Goal: Check status: Check status

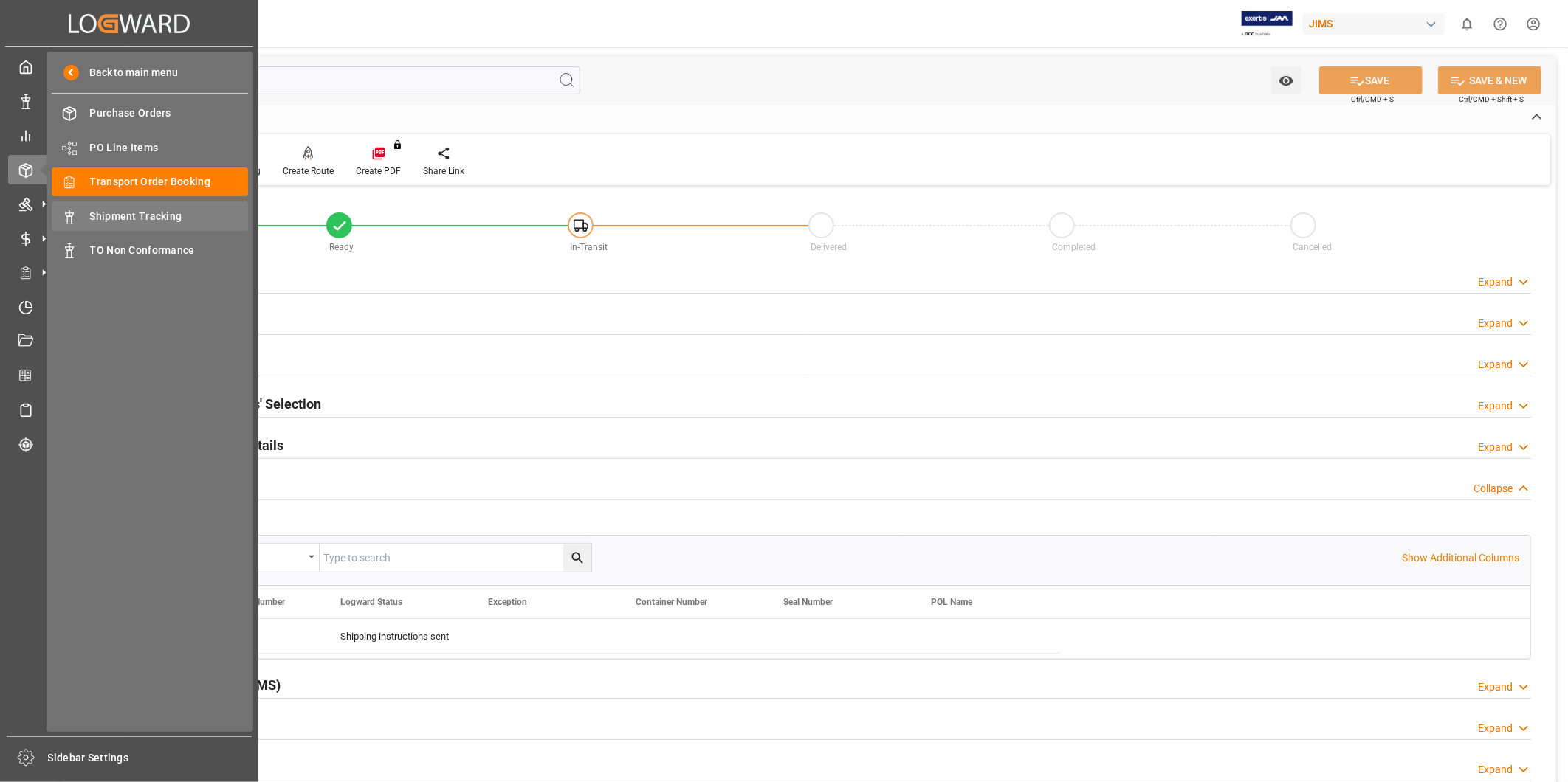
click at [138, 207] on div "Shipment Tracking Shipment Tracking" at bounding box center [150, 216] width 196 height 29
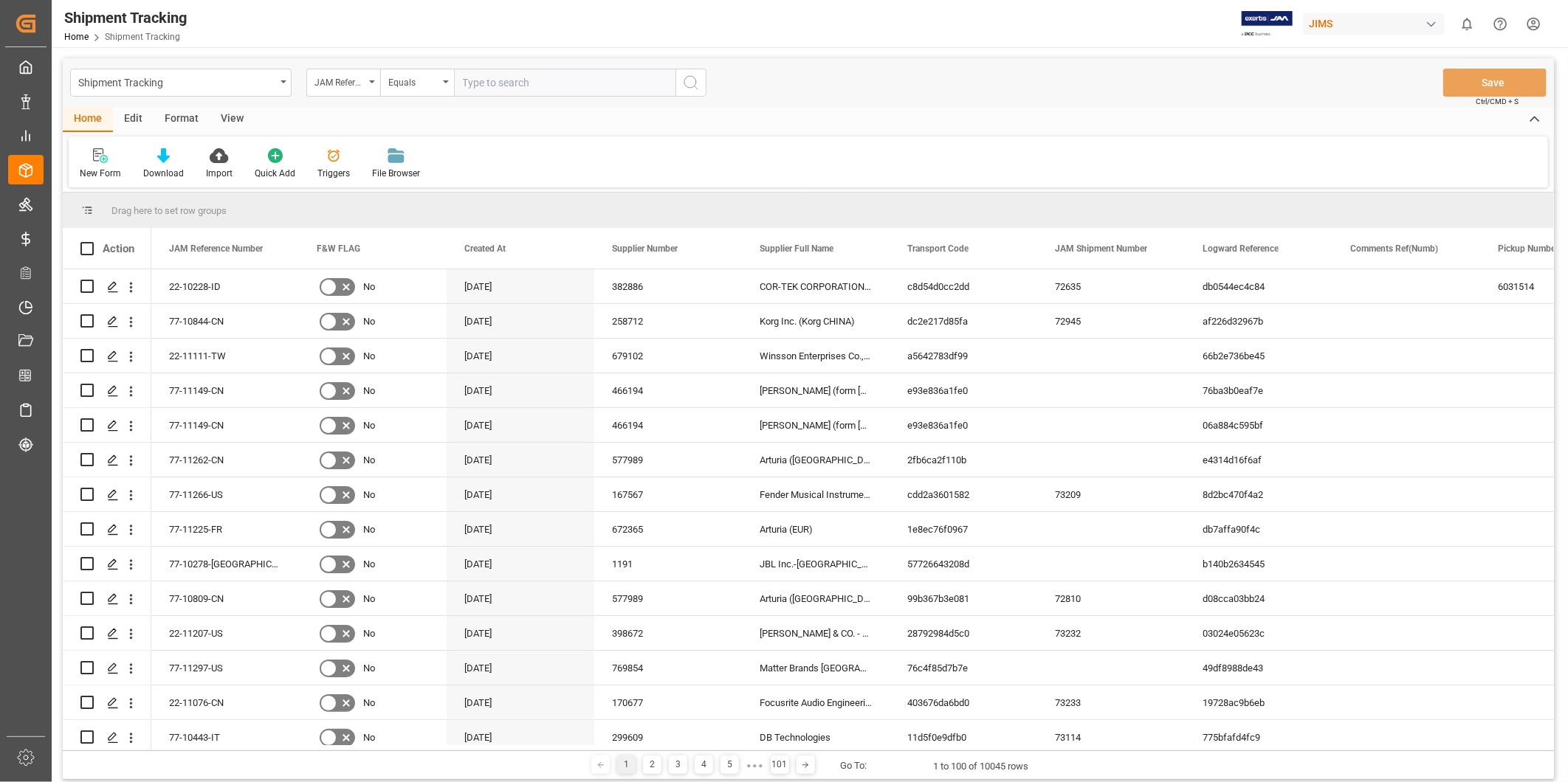
click at [545, 81] on input "text" at bounding box center [565, 82] width 221 height 28
type input "22-10280-TT"
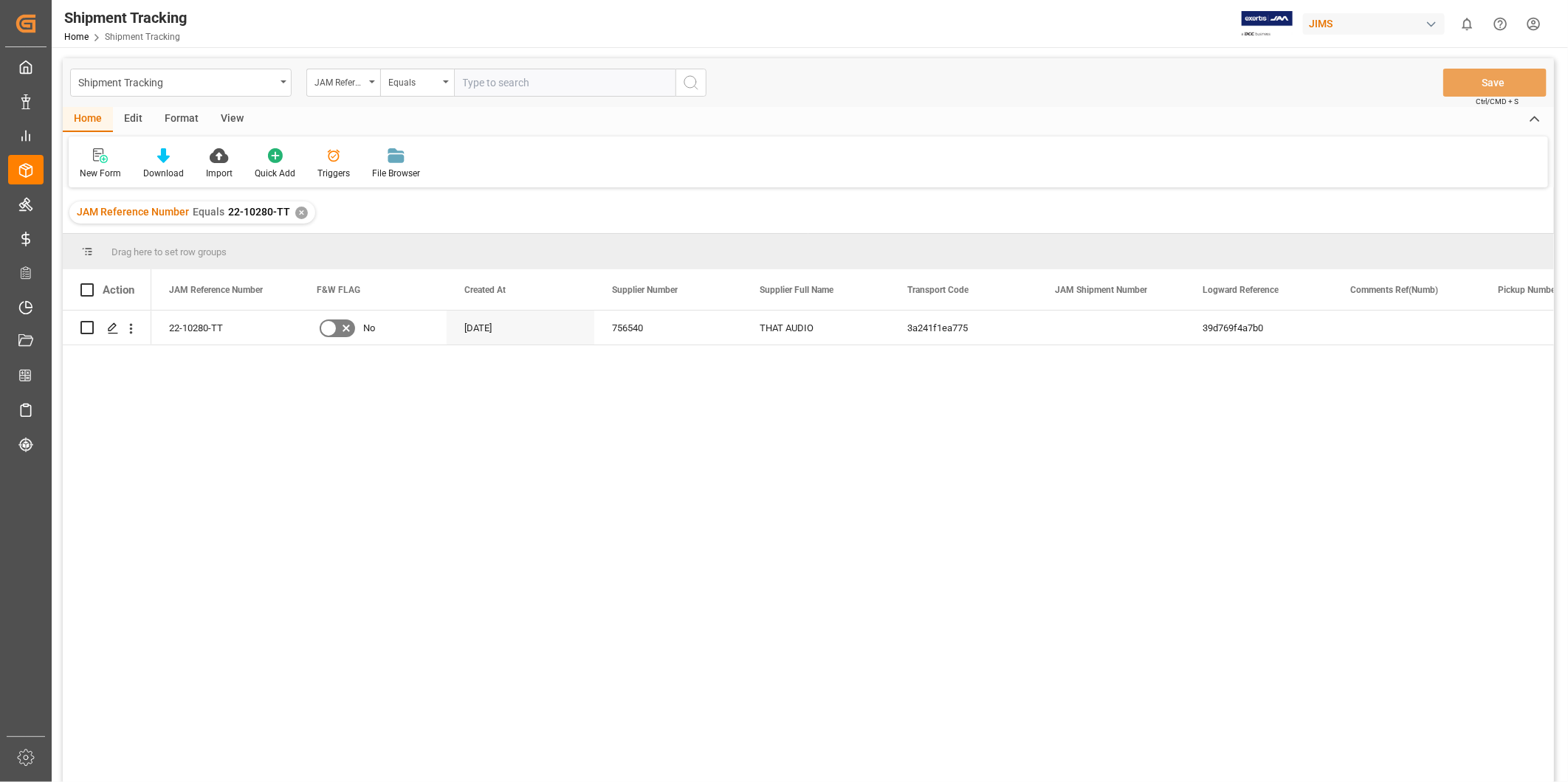
click at [224, 124] on div "View" at bounding box center [232, 120] width 45 height 25
click at [98, 173] on div "Default" at bounding box center [94, 173] width 29 height 13
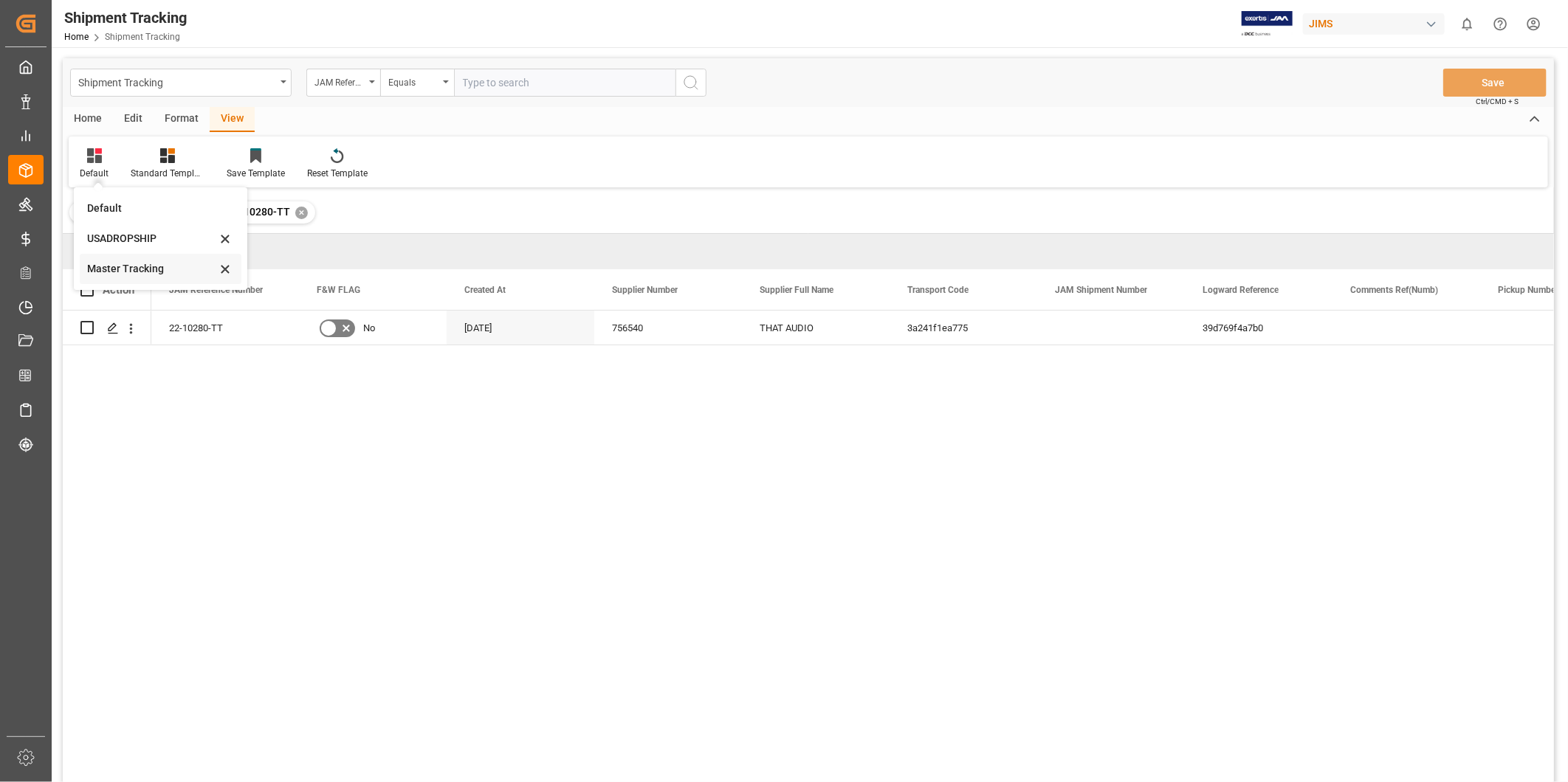
click at [113, 268] on div "Master Tracking" at bounding box center [152, 269] width 129 height 15
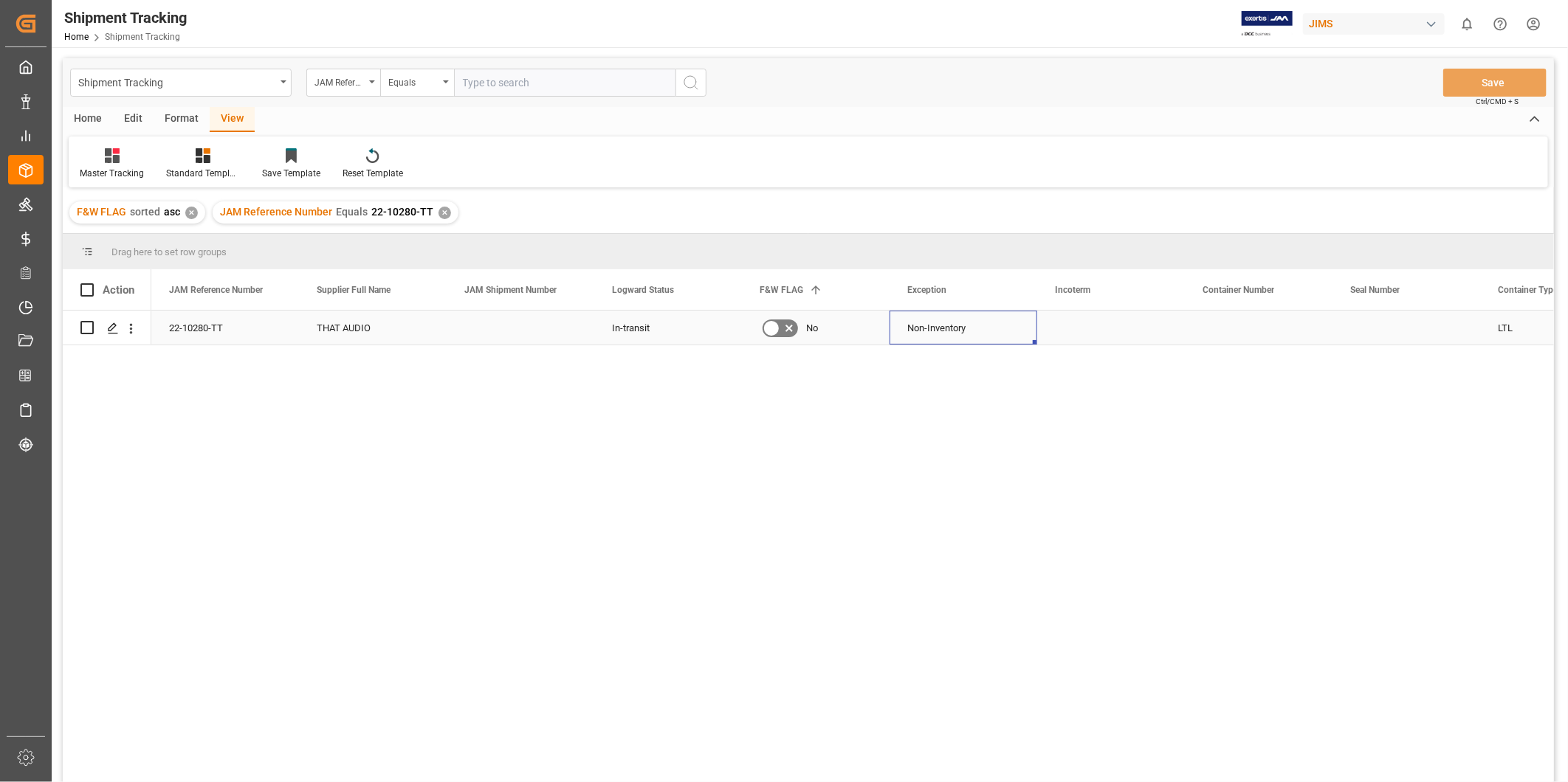
click at [953, 323] on div "Non-Inventory" at bounding box center [963, 329] width 113 height 34
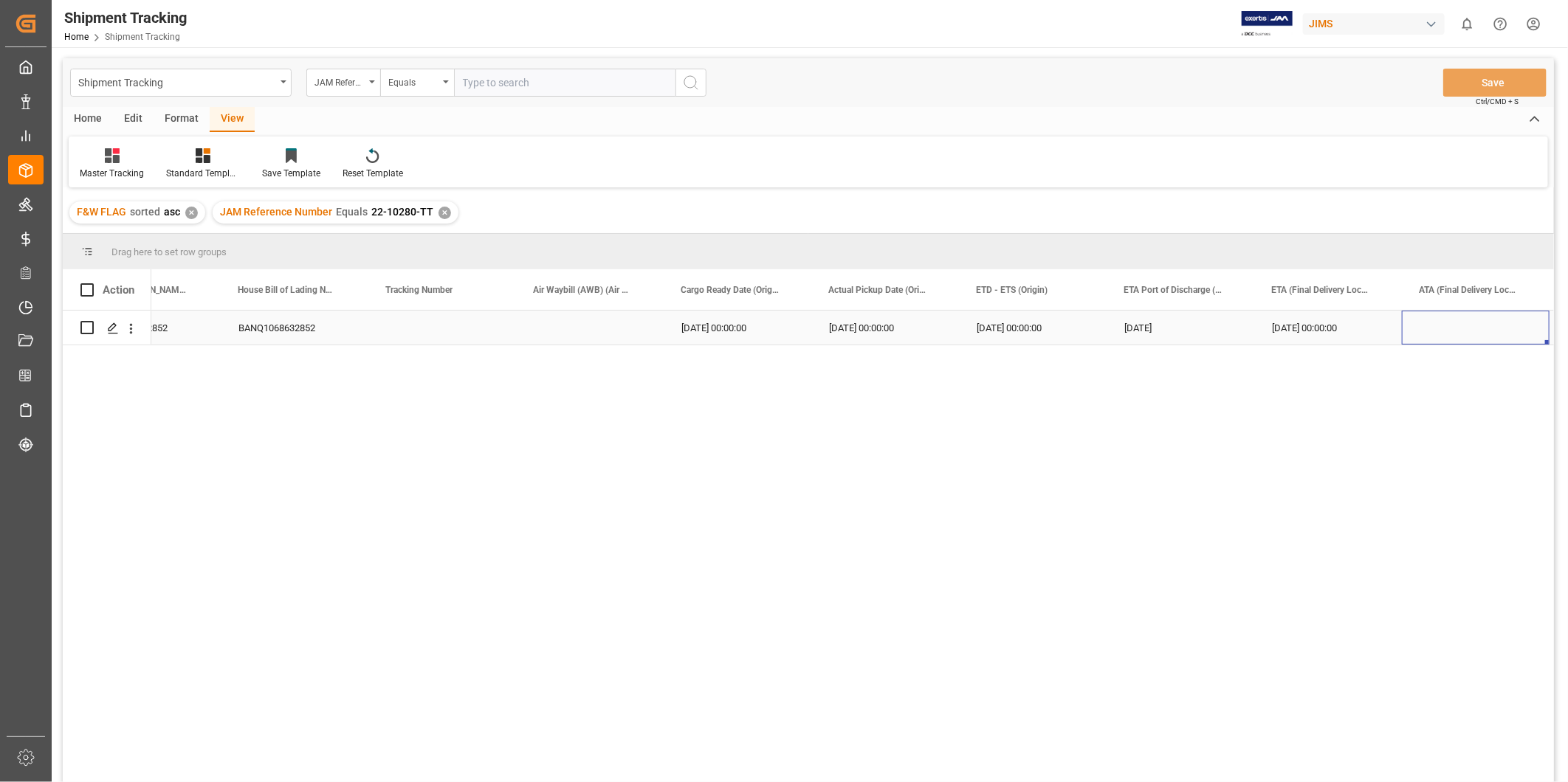
scroll to position [0, 1698]
click at [344, 333] on div "Press SPACE to select this row." at bounding box center [298, 328] width 147 height 34
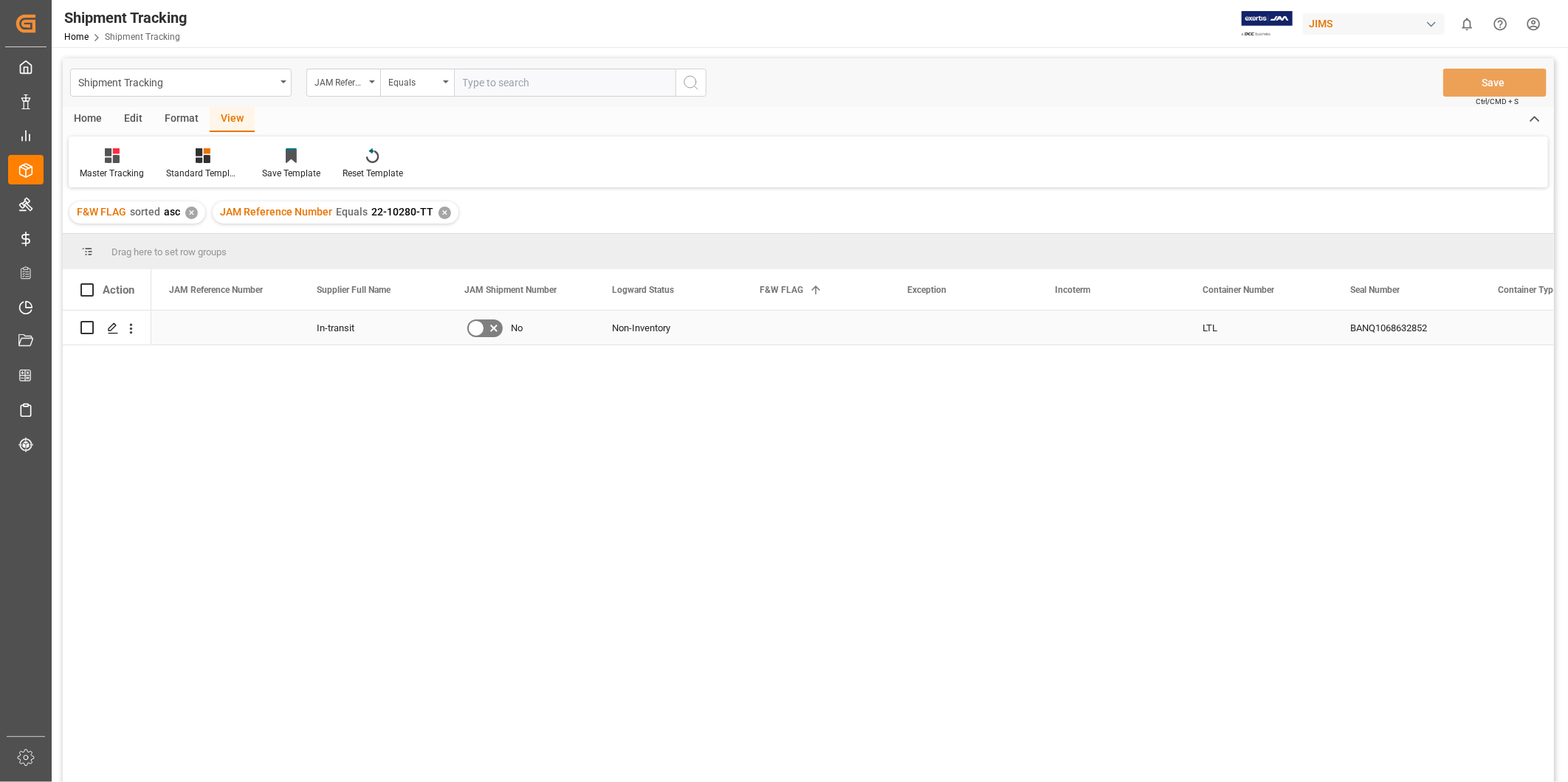
scroll to position [0, 0]
click at [1195, 329] on div "Press SPACE to select this row." at bounding box center [1258, 328] width 147 height 34
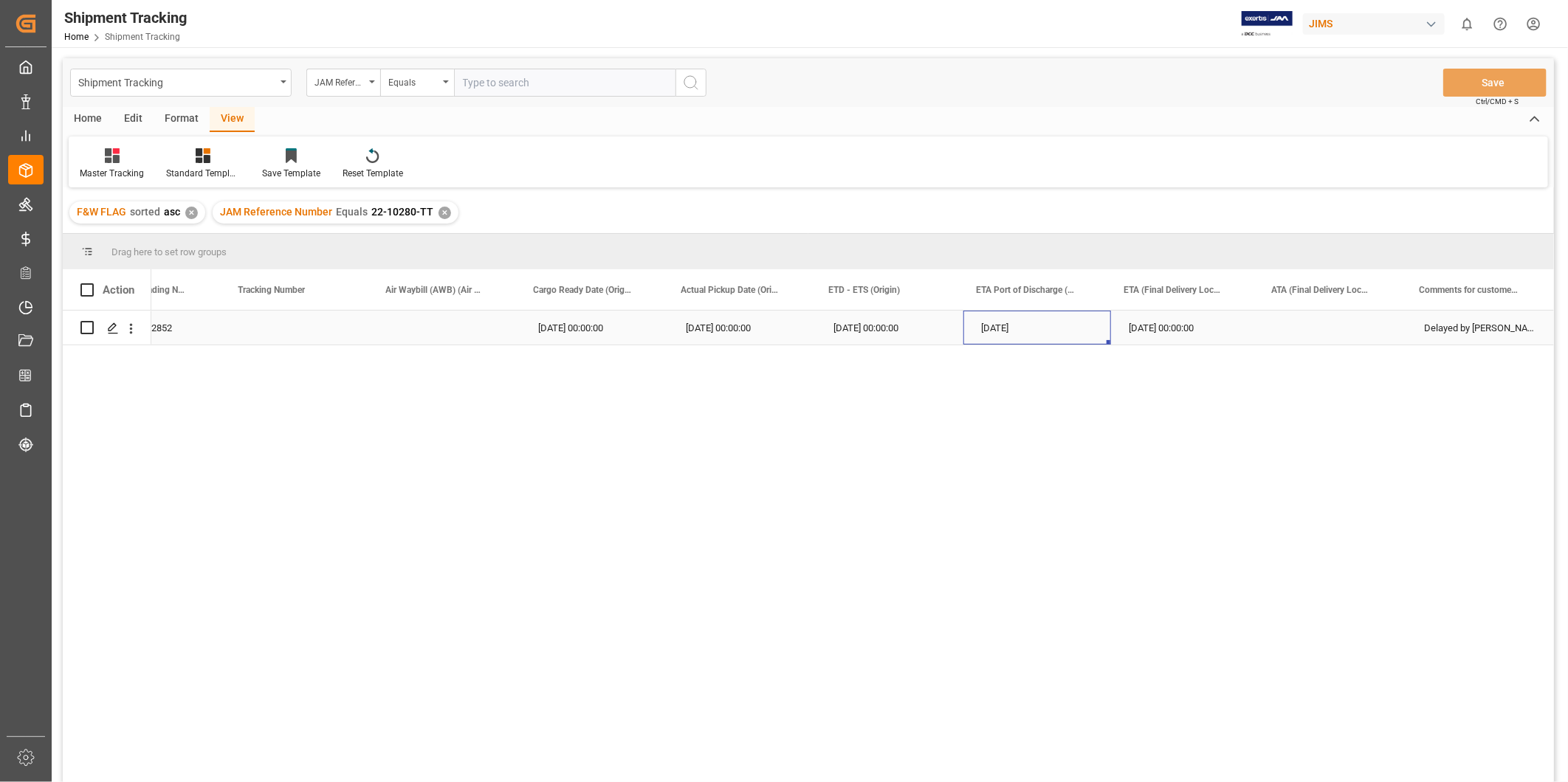
click at [1054, 319] on div "[DATE]" at bounding box center [1037, 328] width 147 height 34
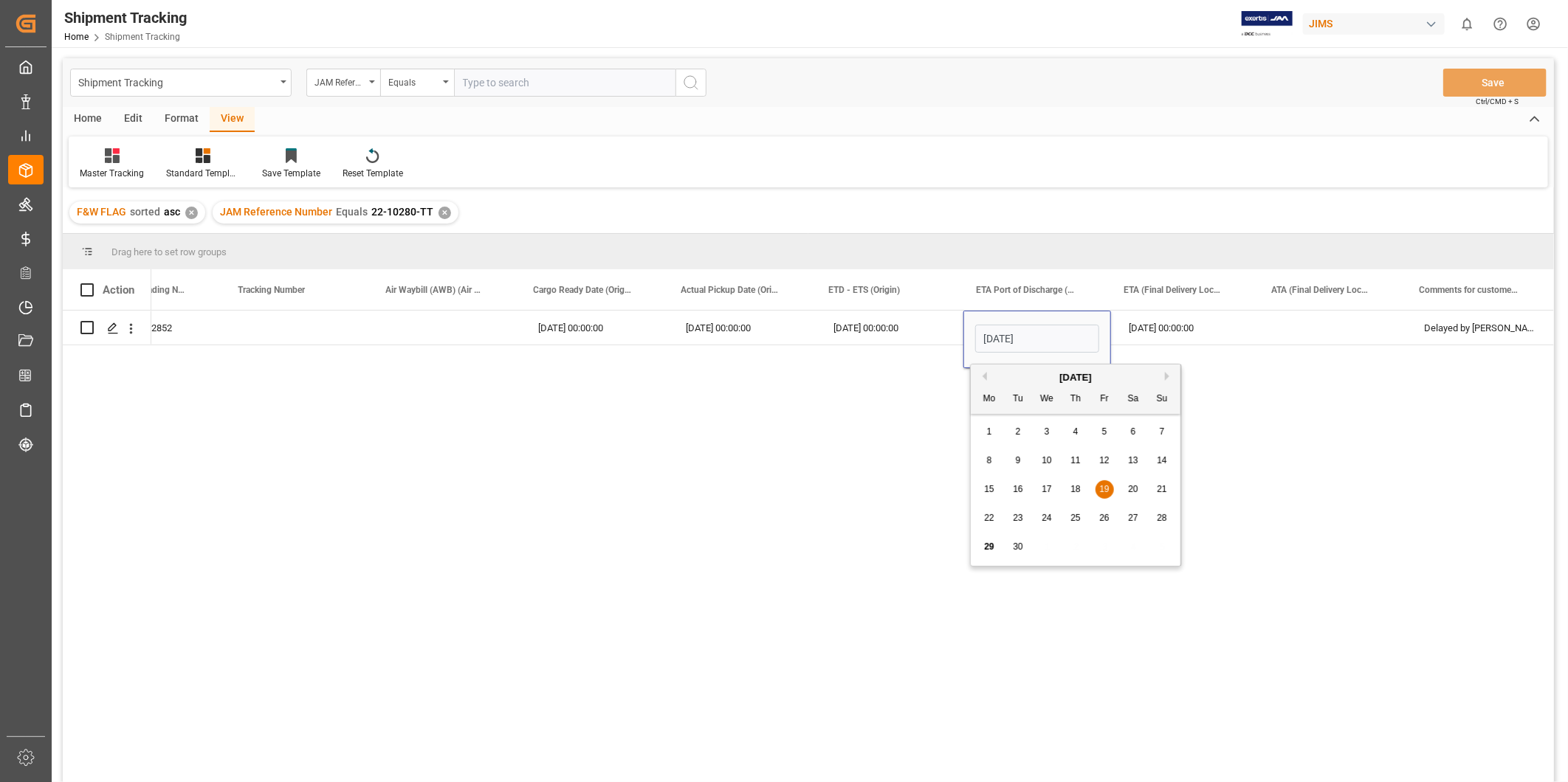
click at [993, 551] on span "29" at bounding box center [988, 547] width 10 height 11
type input "[DATE]"
click at [1162, 323] on div "[DATE] 00:00:00" at bounding box center [1184, 328] width 147 height 34
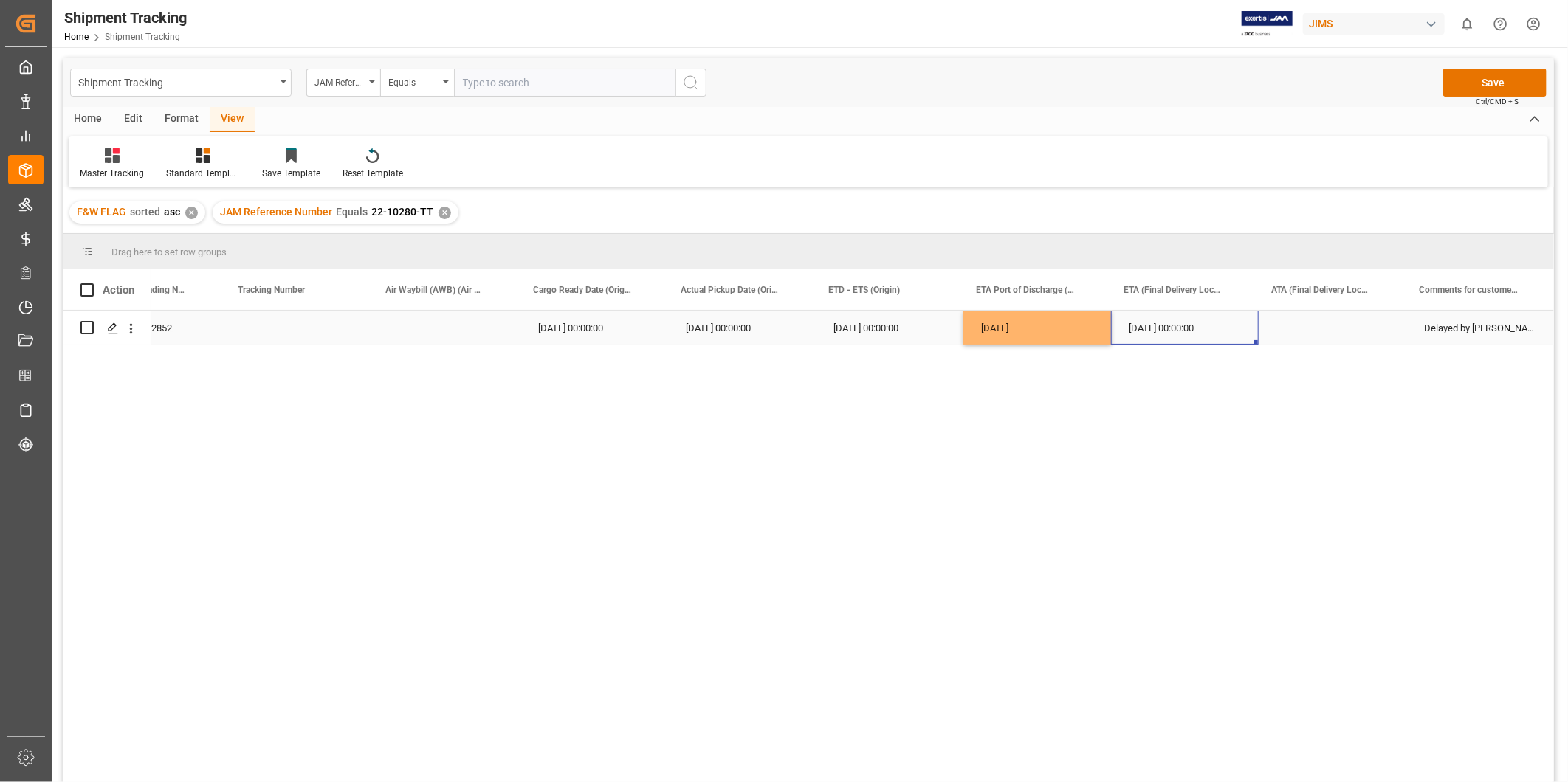
click at [1162, 323] on div "[DATE] 00:00:00" at bounding box center [1184, 328] width 147 height 34
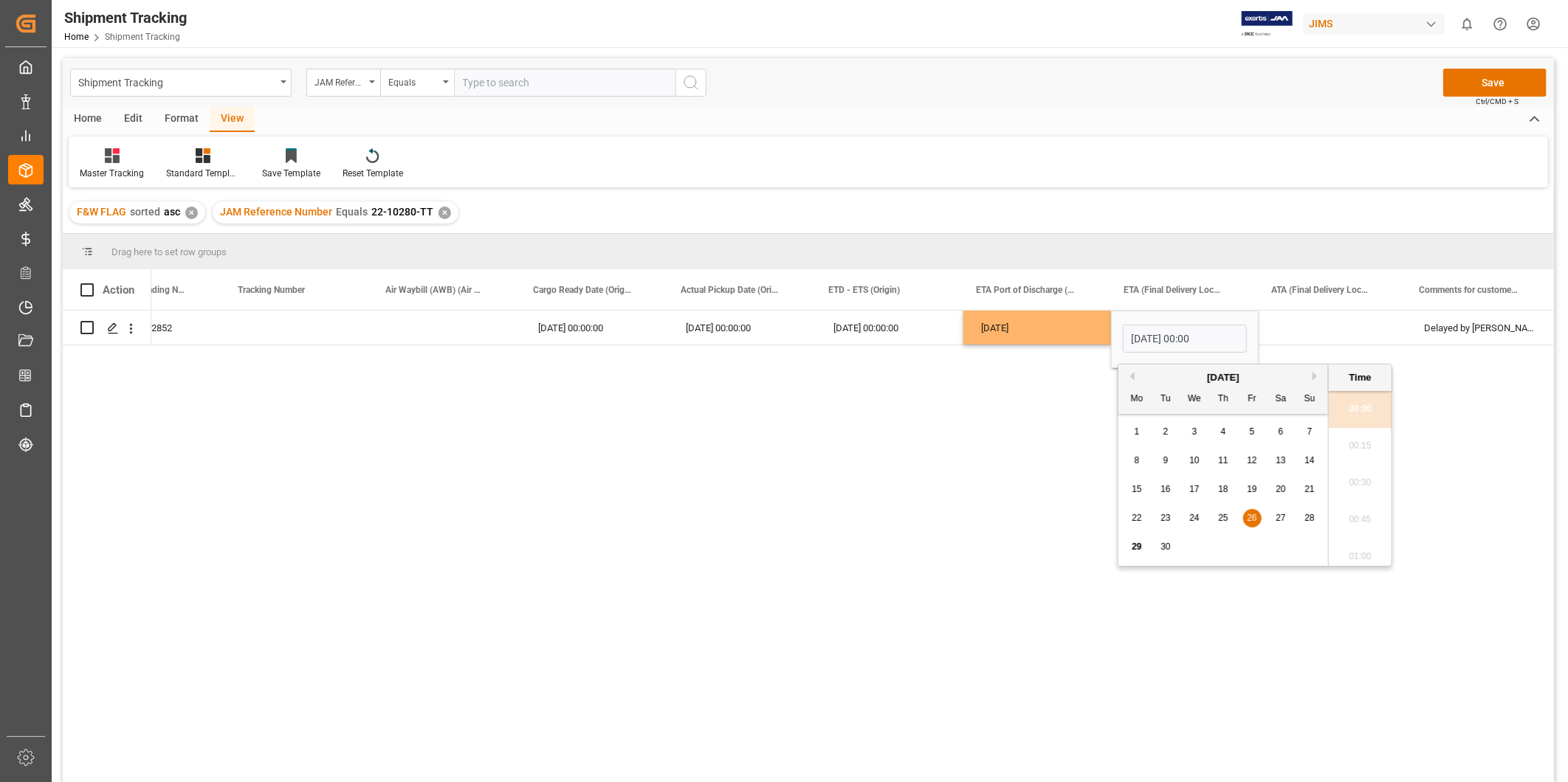
click at [1316, 375] on button "Next Month" at bounding box center [1317, 377] width 9 height 9
click at [1168, 461] on span "7" at bounding box center [1166, 461] width 5 height 11
type input "[DATE] 00:00"
click at [1326, 334] on div "Press SPACE to select this row." at bounding box center [1332, 328] width 147 height 34
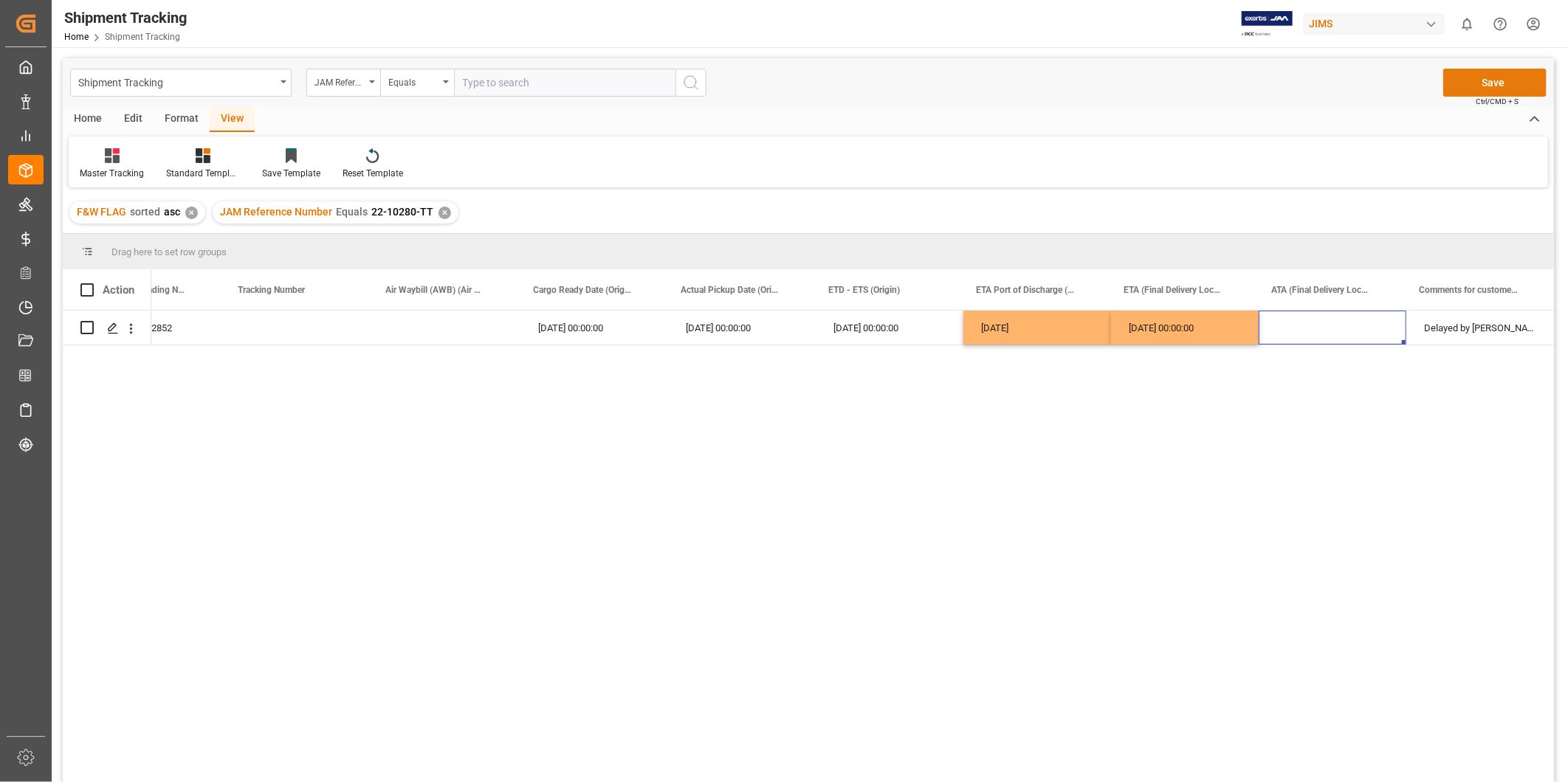
click at [1489, 86] on button "Save" at bounding box center [1496, 82] width 104 height 28
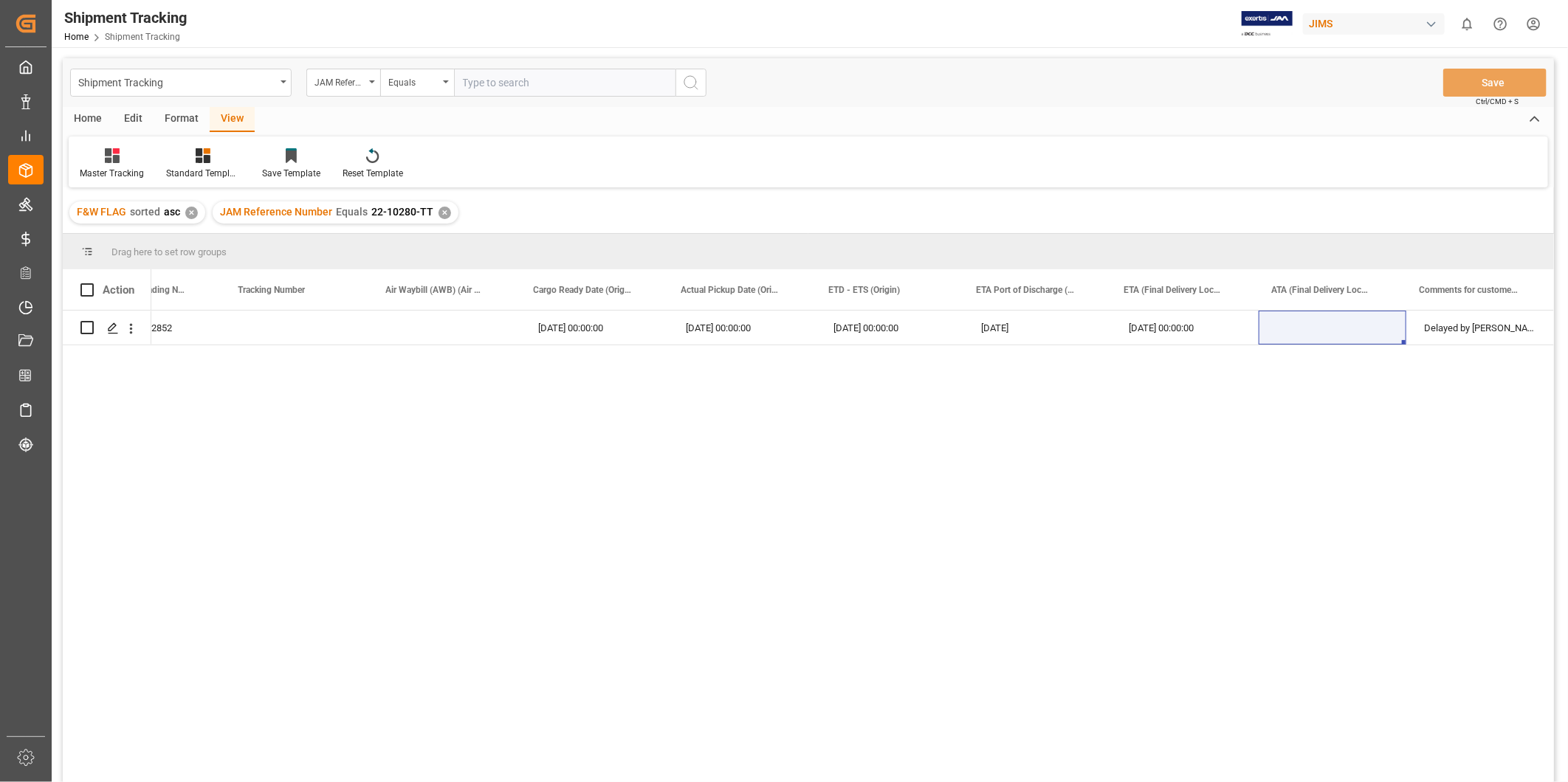
drag, startPoint x: 533, startPoint y: 431, endPoint x: 641, endPoint y: 432, distance: 108.0
click at [534, 432] on div "BANQ1068632852 BANQ1068632852 [DATE] 00:00:00 [DATE] 00:00:00 [DATE] 00:00:00 […" at bounding box center [853, 551] width 1403 height 481
click at [1301, 327] on div "Press SPACE to select this row." at bounding box center [1332, 328] width 147 height 34
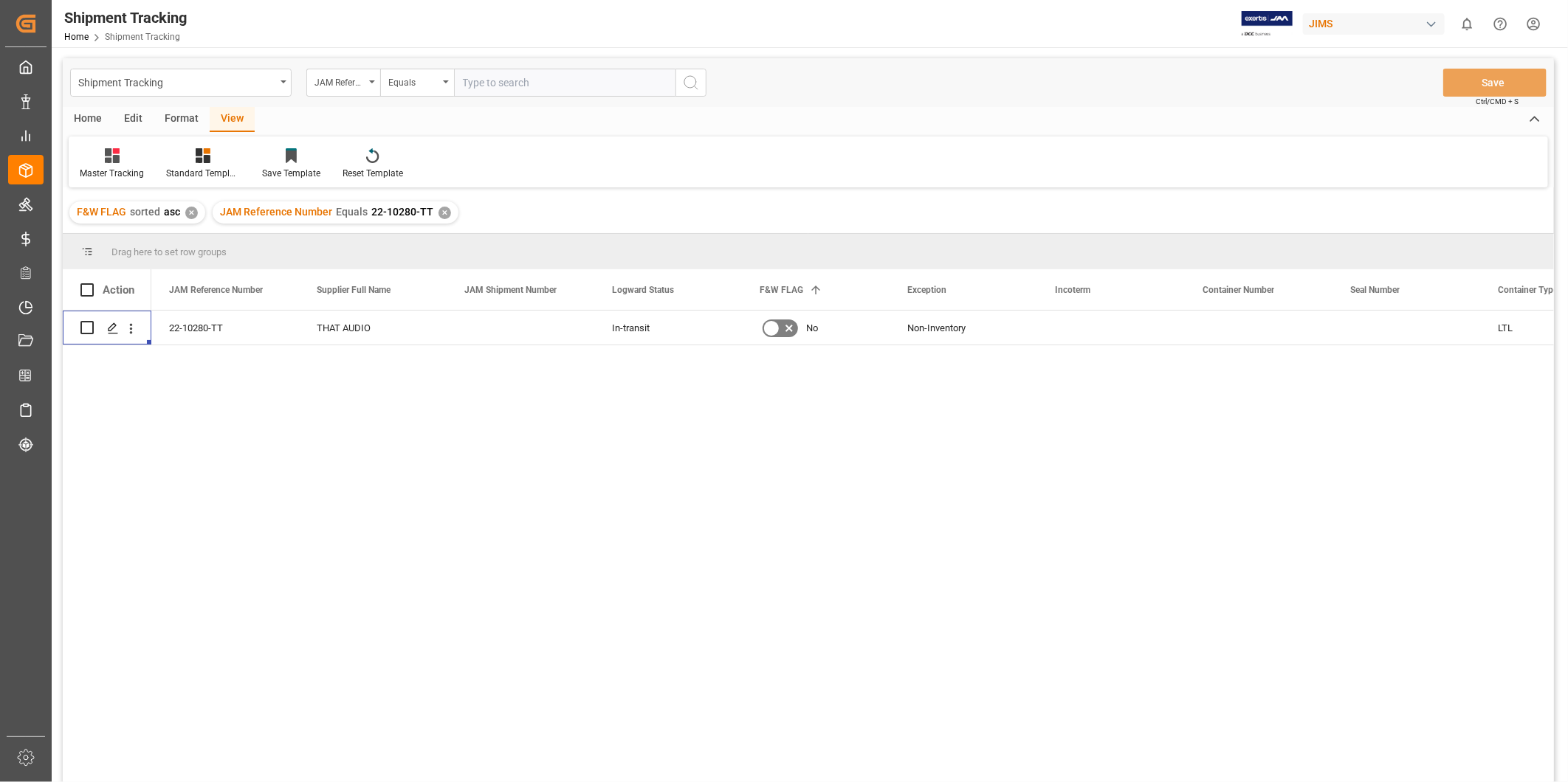
click at [445, 211] on div "✕" at bounding box center [445, 213] width 13 height 12
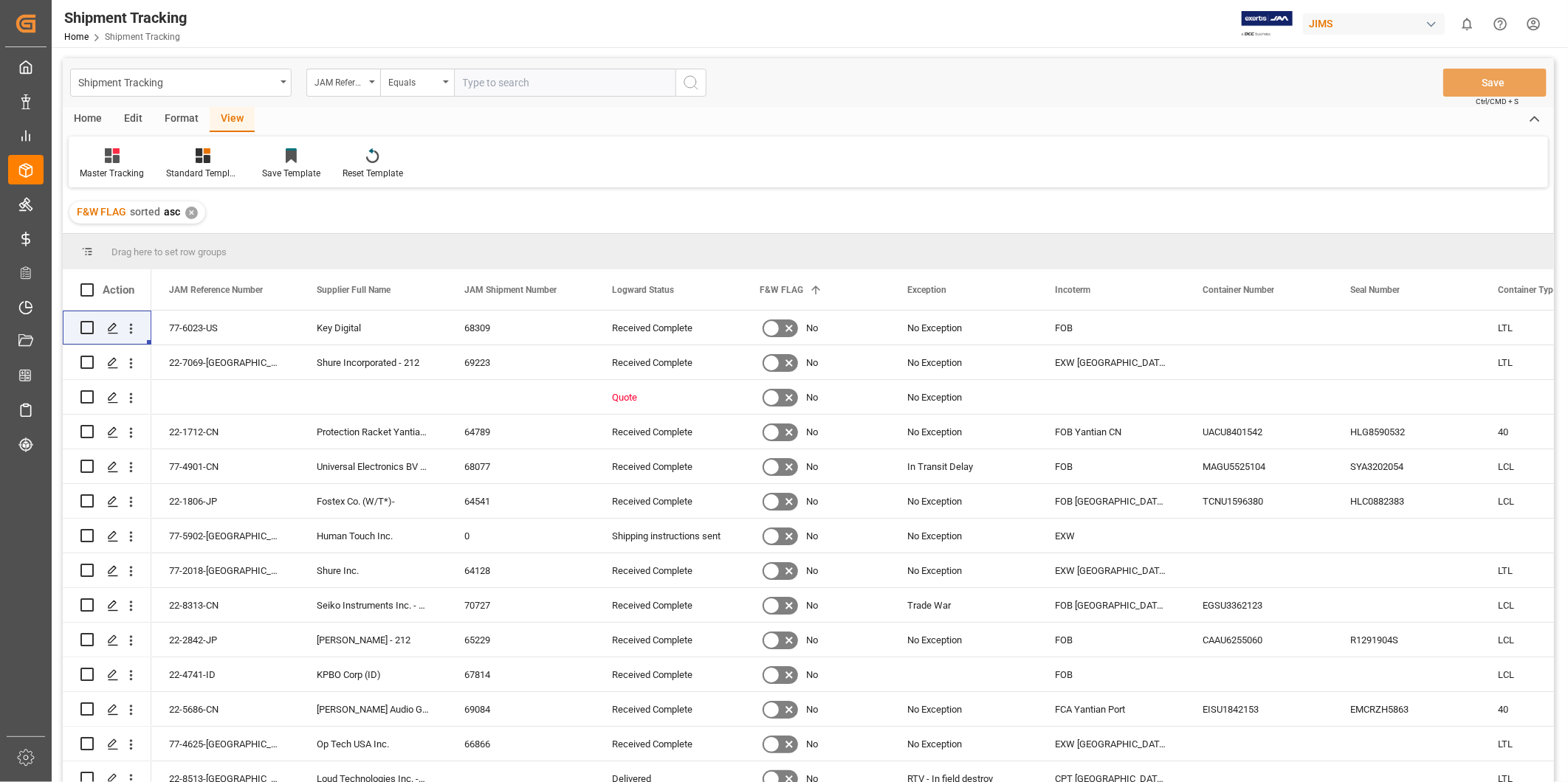
click at [504, 87] on input "text" at bounding box center [565, 82] width 221 height 28
paste input "22-11135-US"
type input "22-11135-US"
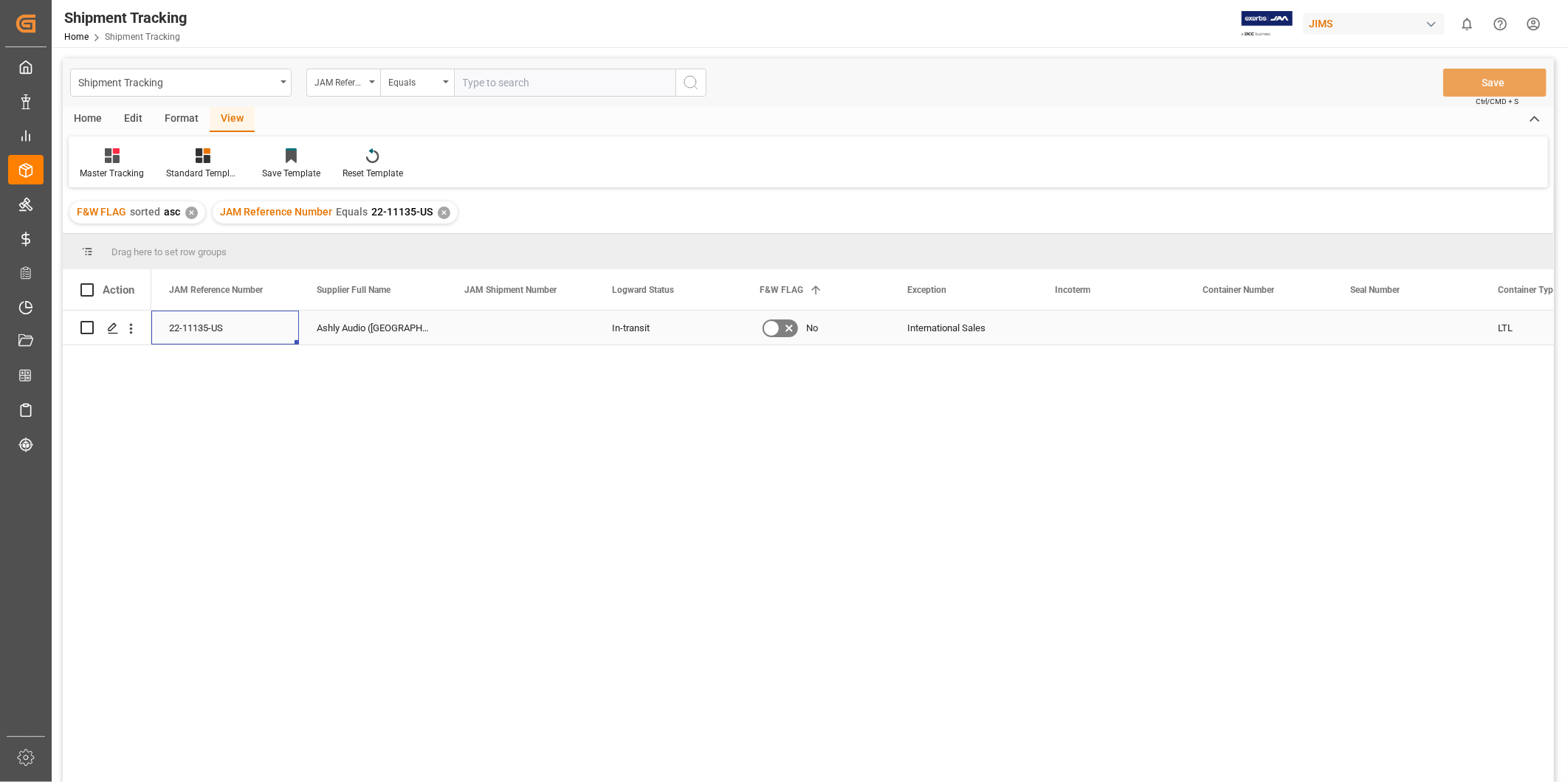
click at [227, 336] on div "22-11135-US" at bounding box center [225, 328] width 147 height 34
click at [1197, 342] on div "Press SPACE to select this row." at bounding box center [1258, 328] width 147 height 34
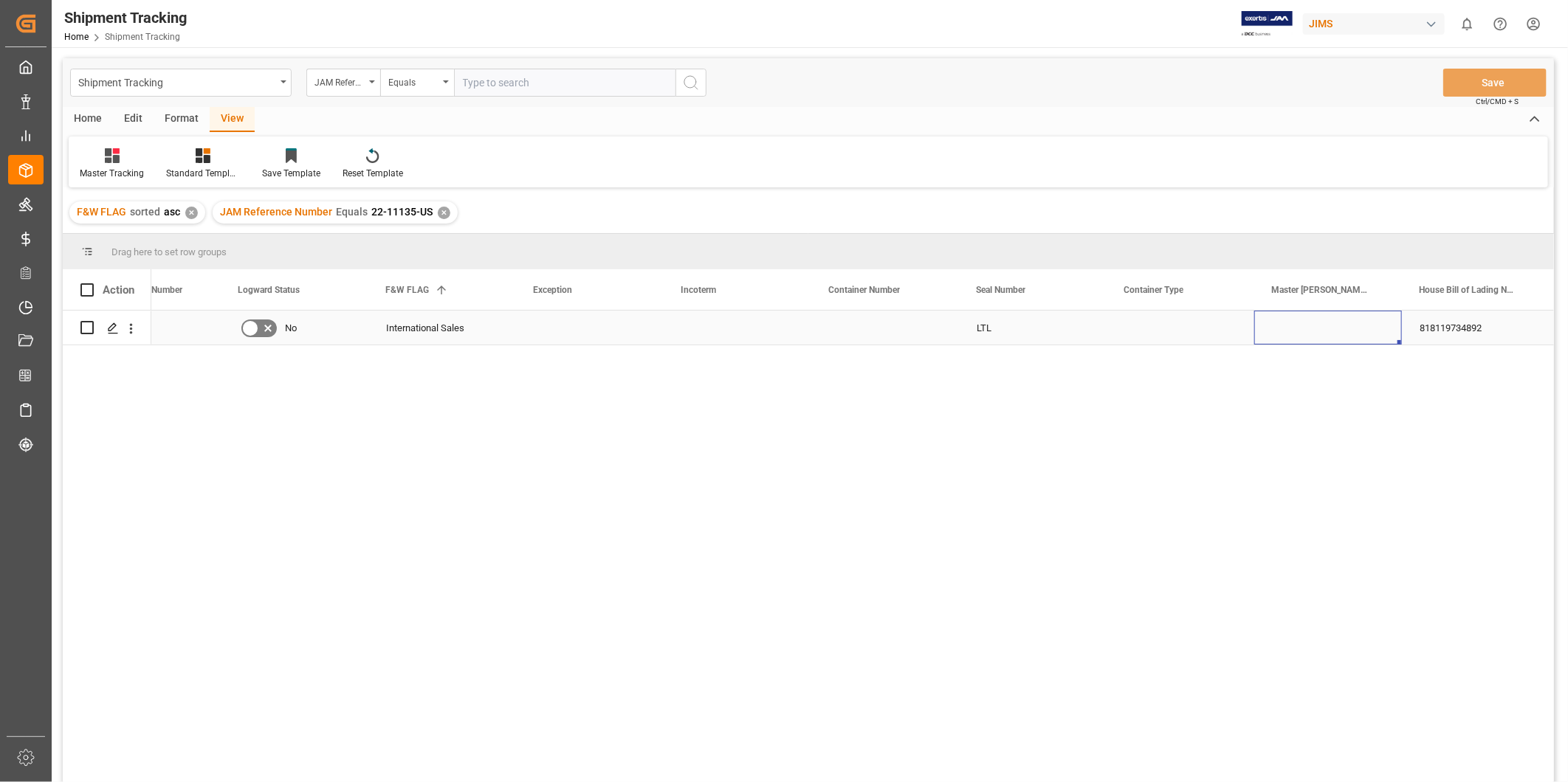
scroll to position [0, 669]
click at [1367, 338] on div "818119734892" at bounding box center [1328, 328] width 147 height 34
click at [1427, 330] on div "Press SPACE to select this row." at bounding box center [1480, 328] width 147 height 34
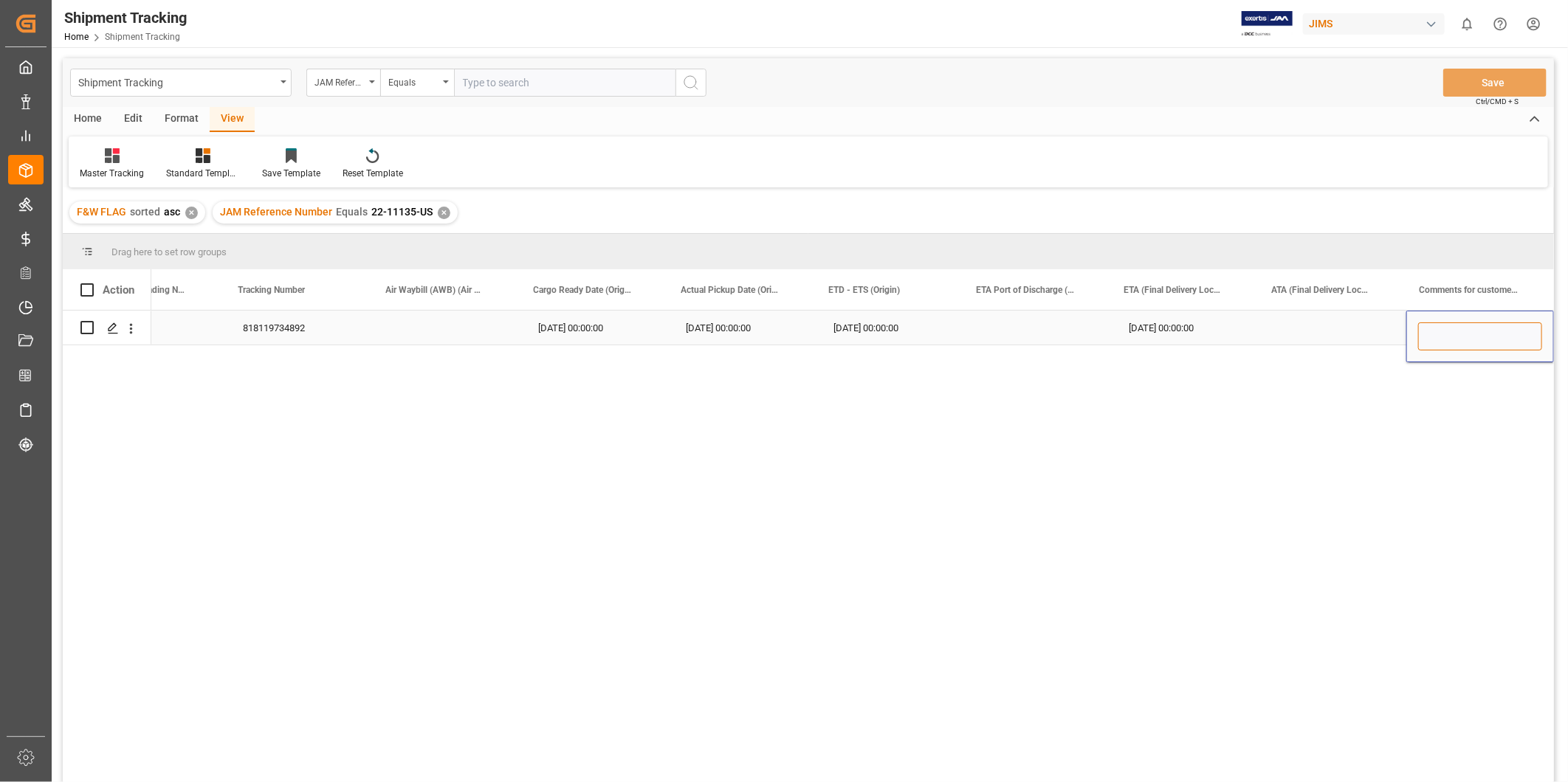
click at [1427, 330] on input "Press SPACE to select this row." at bounding box center [1480, 336] width 124 height 28
type input "Delayed"
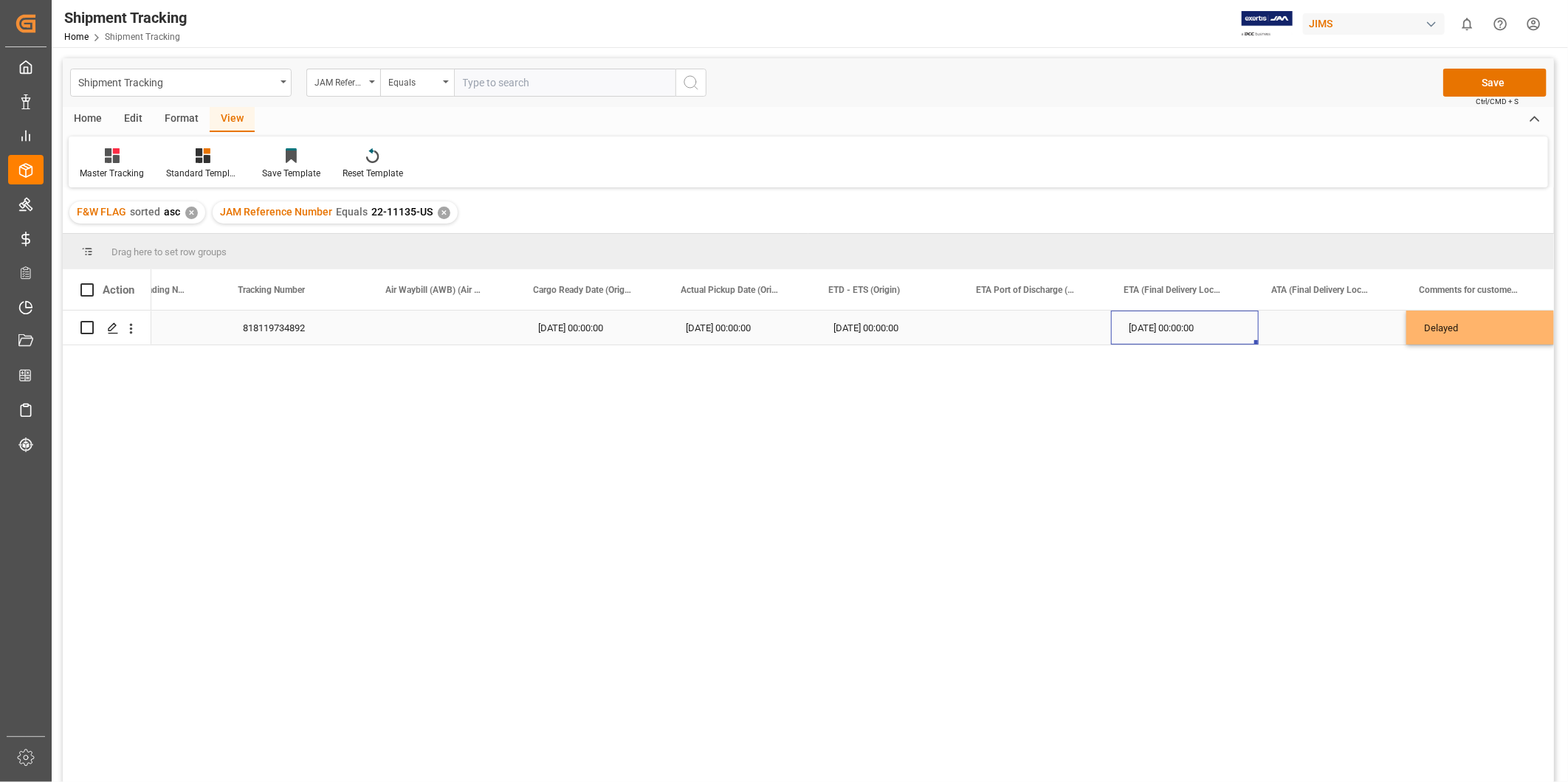
click at [1197, 337] on div "[DATE] 00:00:00" at bounding box center [1184, 328] width 147 height 34
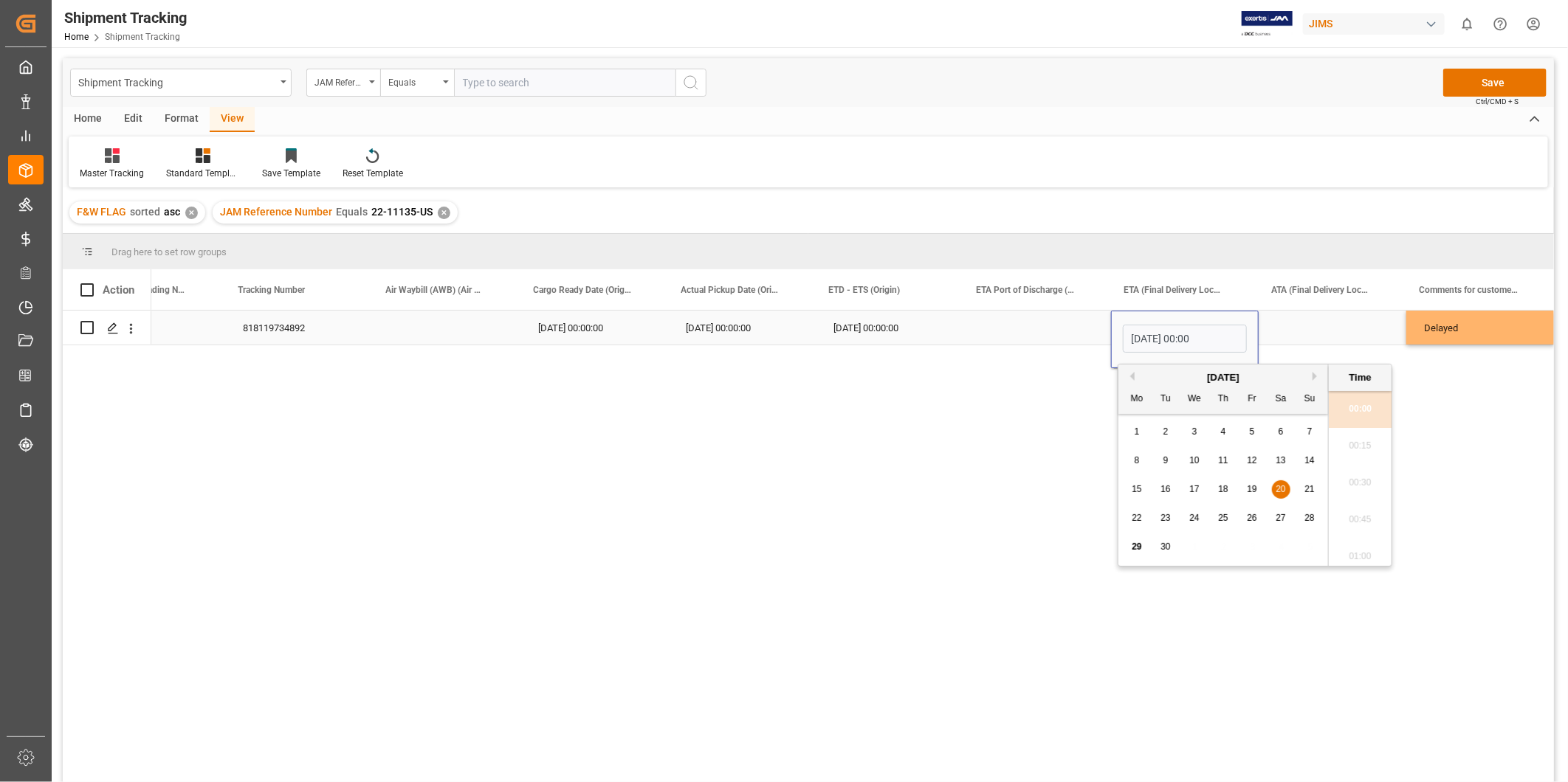
click at [1197, 337] on input "[DATE] 00:00" at bounding box center [1185, 338] width 124 height 28
click at [1317, 375] on button "Next Month" at bounding box center [1317, 377] width 9 height 9
click at [1141, 514] on span "20" at bounding box center [1137, 519] width 10 height 11
type input "[DATE] 00:00"
click at [1316, 300] on div "ATA (Final Delivery Location)" at bounding box center [1321, 289] width 99 height 40
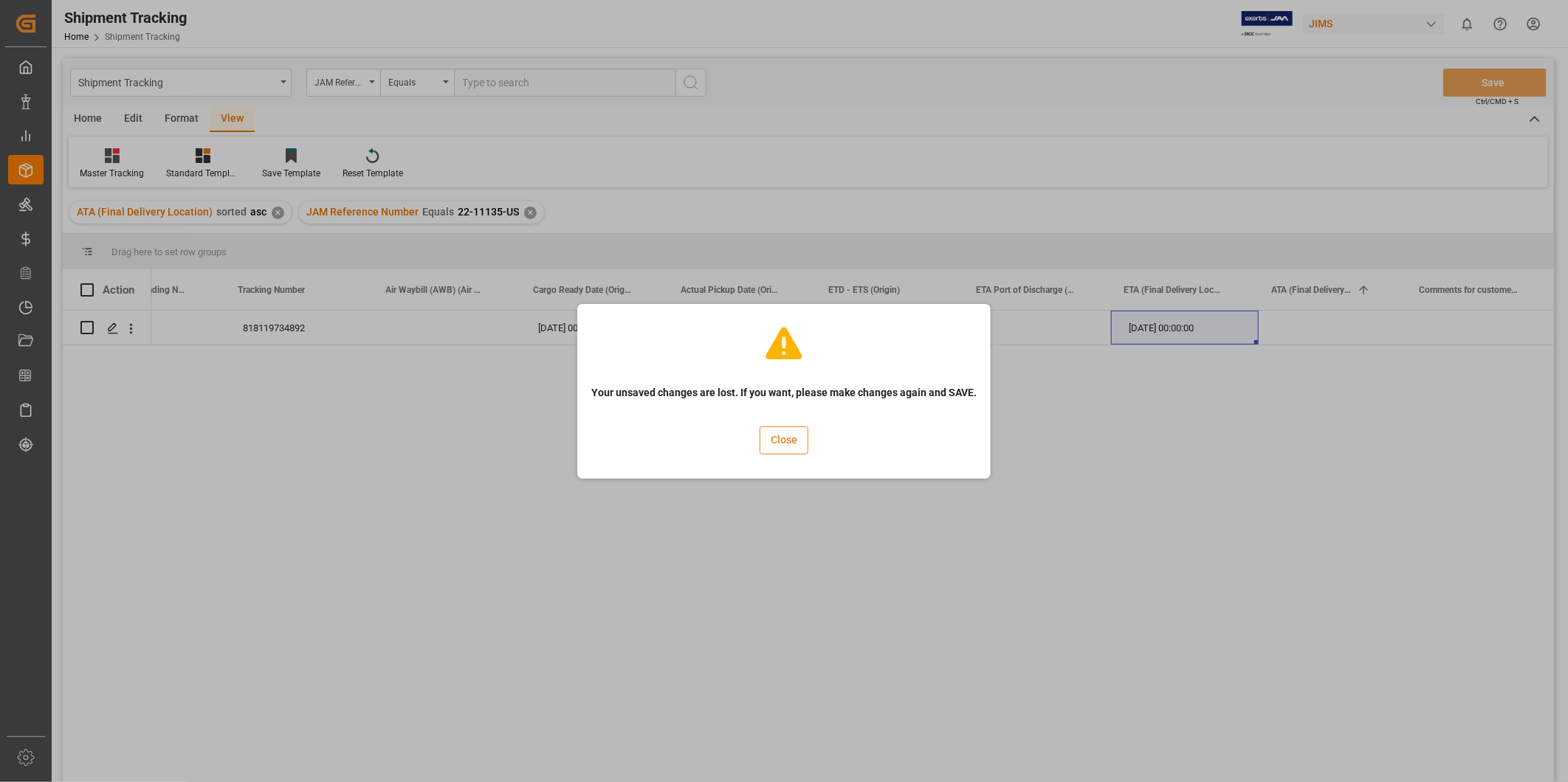
click at [802, 445] on button "Close" at bounding box center [784, 440] width 49 height 28
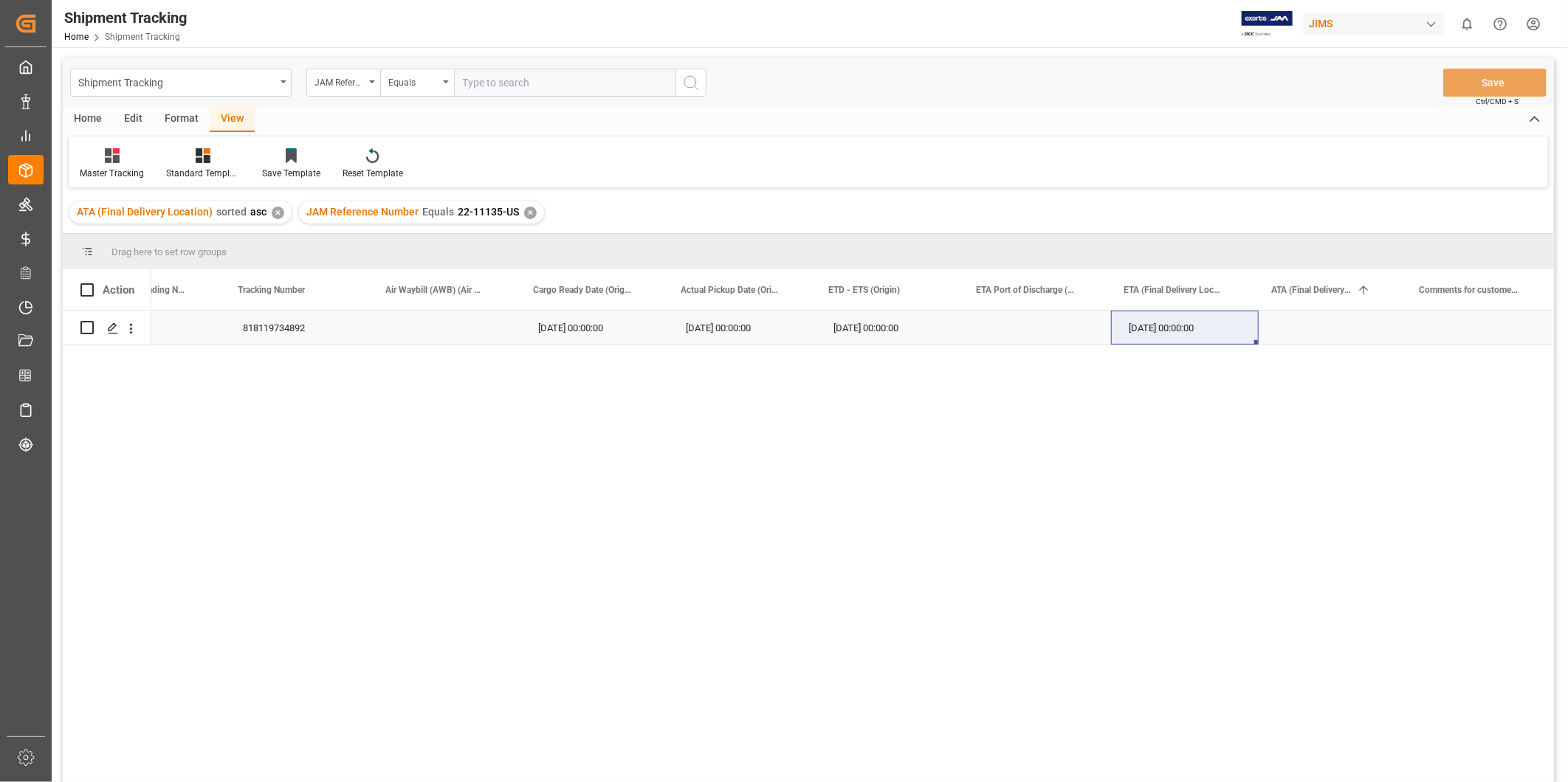
click at [1192, 325] on div "[DATE] 00:00:00" at bounding box center [1184, 328] width 147 height 34
click at [1193, 322] on div "[DATE] 00:00:00" at bounding box center [1184, 328] width 147 height 34
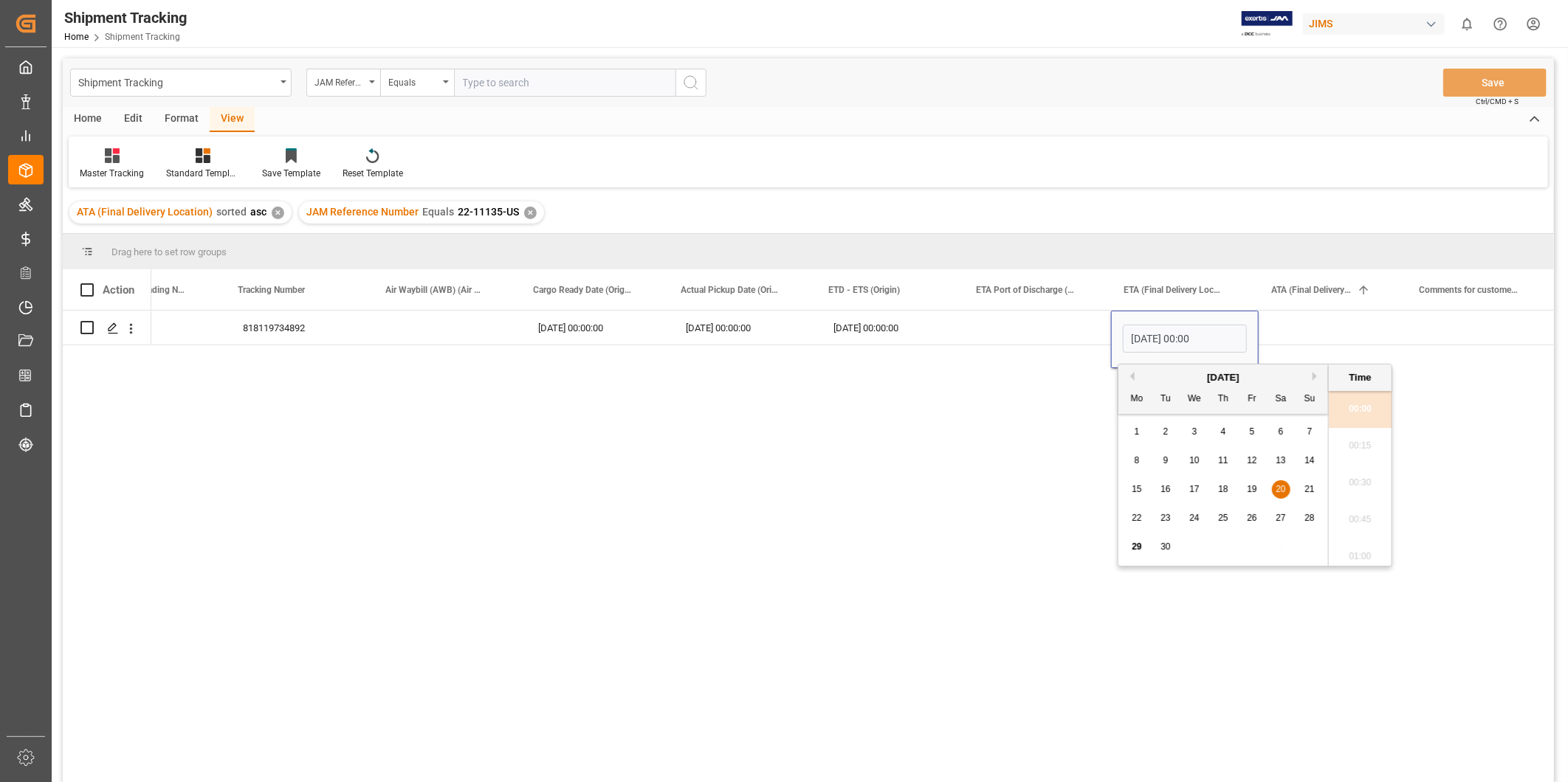
click at [1313, 375] on button "Next Month" at bounding box center [1317, 377] width 9 height 9
drag, startPoint x: 1140, startPoint y: 519, endPoint x: 1152, endPoint y: 506, distance: 17.7
click at [1140, 515] on span "20" at bounding box center [1137, 519] width 10 height 11
type input "[DATE] 00:00"
click at [1311, 353] on div "818119734892 [DATE] 00:00:00 [DATE] 00:00:00 [DATE] 00:00:00 [DATE] 00:00" at bounding box center [853, 551] width 1403 height 481
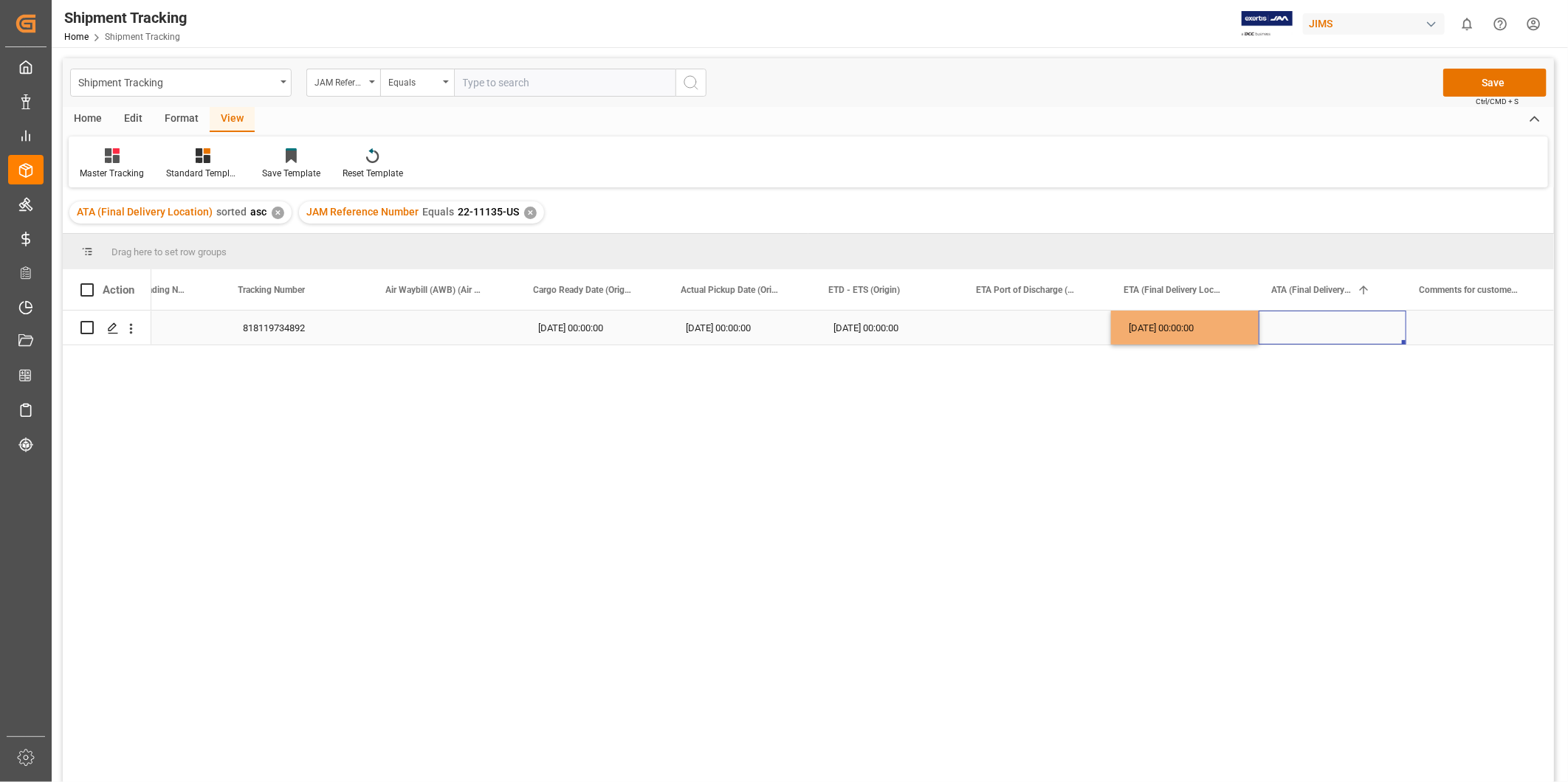
click at [1317, 330] on div "Press SPACE to select this row." at bounding box center [1332, 328] width 147 height 34
click at [1504, 81] on button "Save" at bounding box center [1496, 82] width 104 height 28
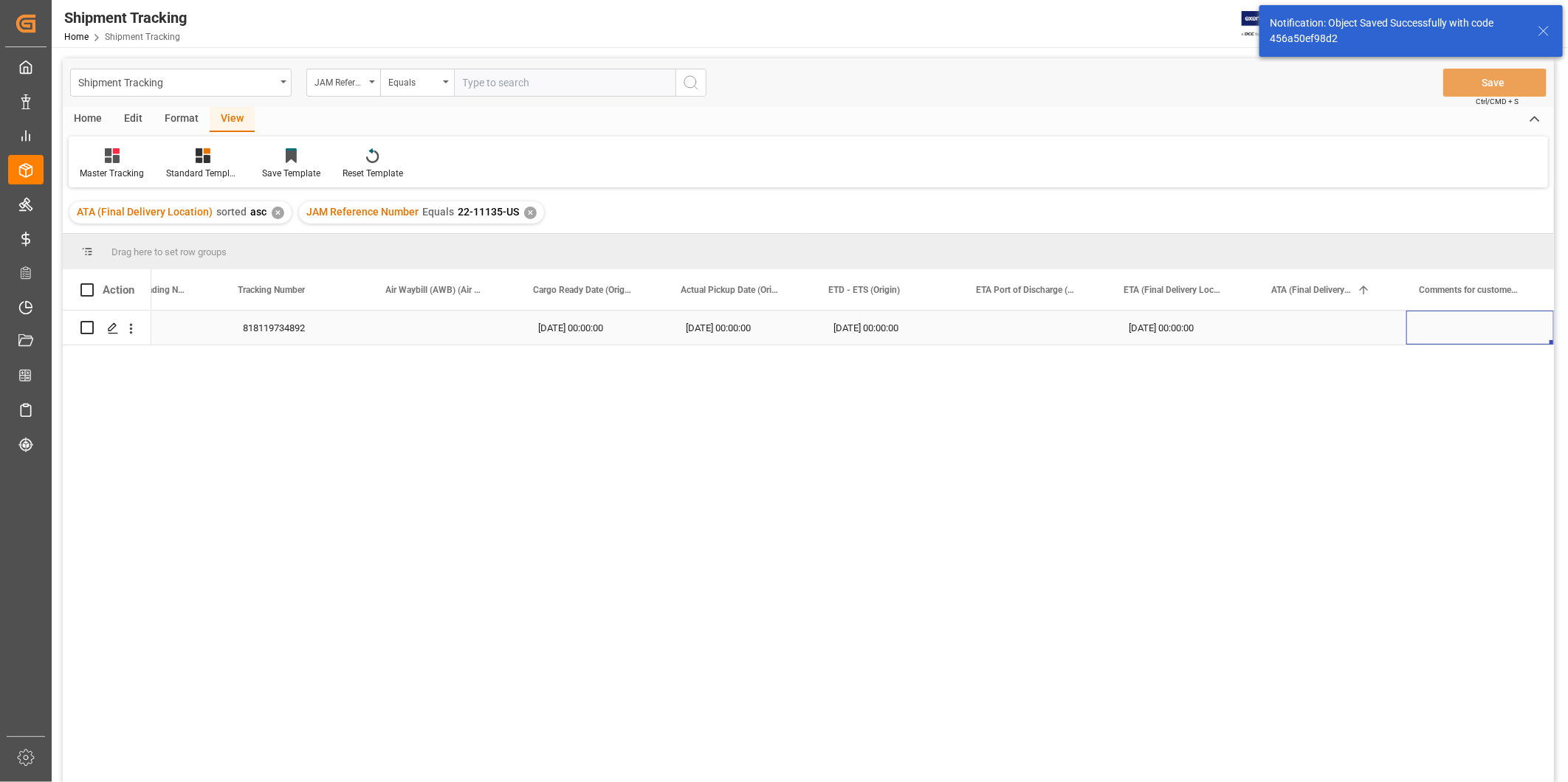
click at [1443, 335] on div "Press SPACE to select this row." at bounding box center [1480, 328] width 147 height 34
click at [1443, 335] on input "Press SPACE to select this row." at bounding box center [1480, 336] width 124 height 28
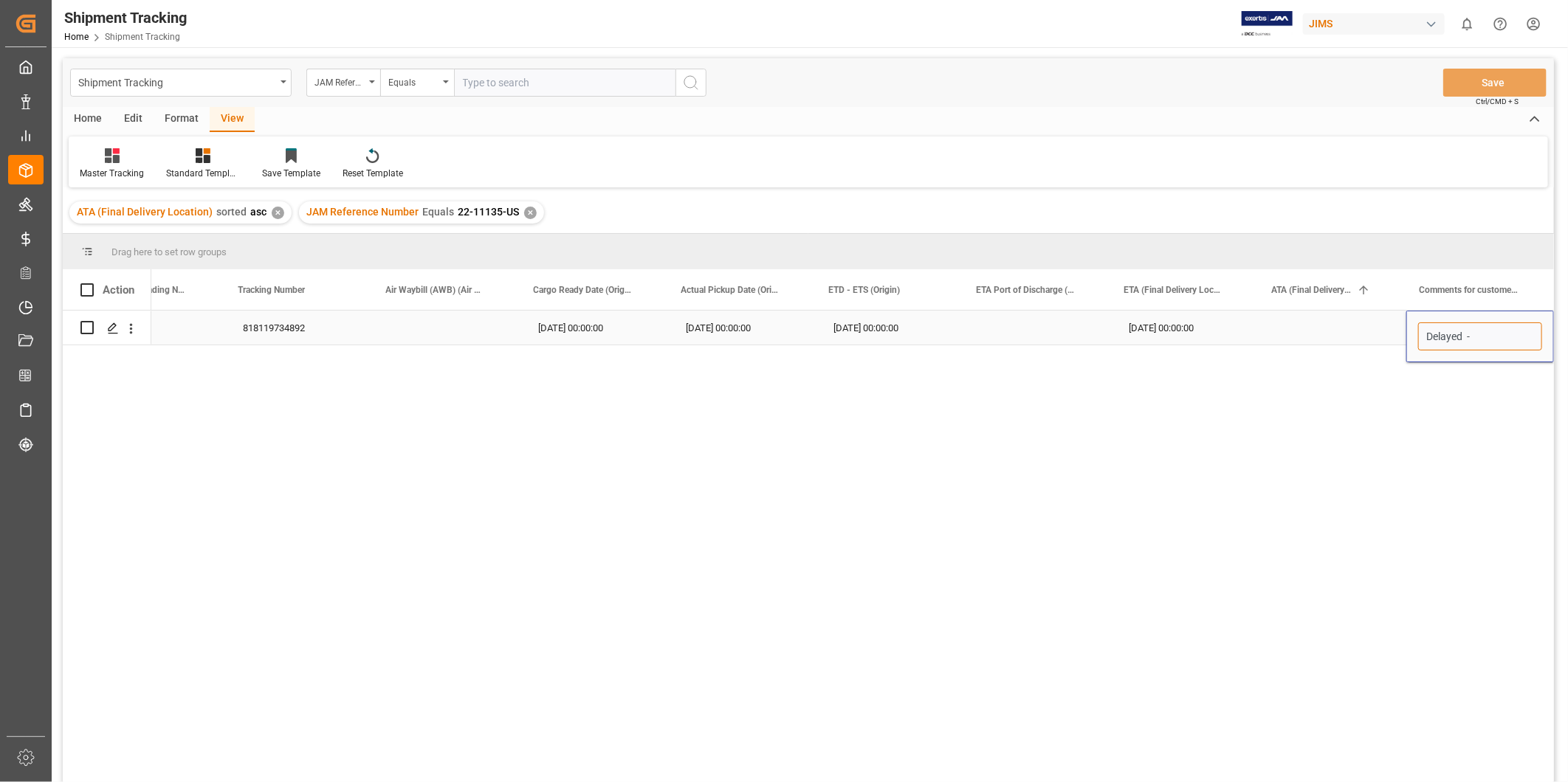
type input "Delayed"
click at [1493, 79] on button "Save" at bounding box center [1496, 82] width 104 height 28
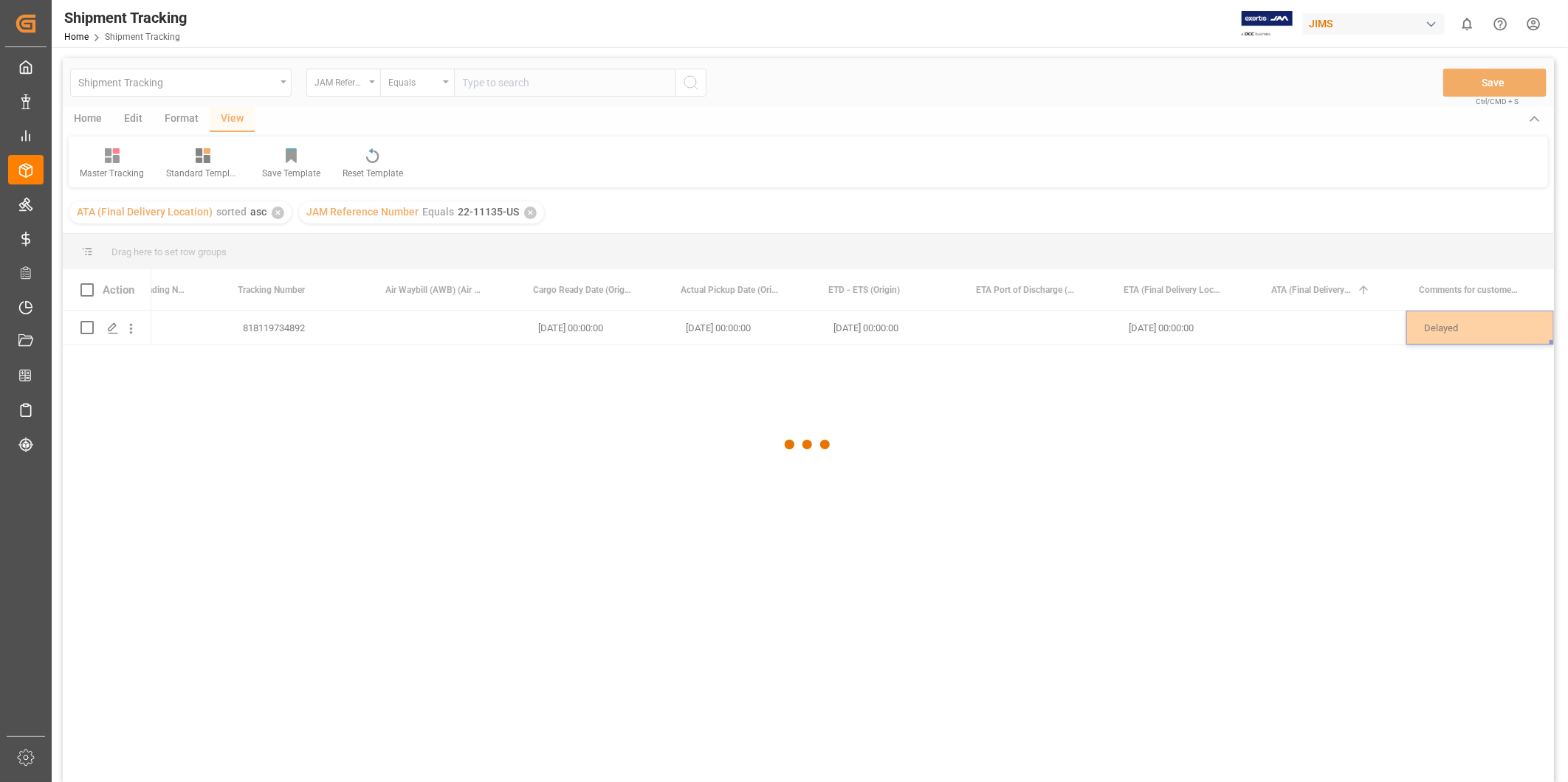
click at [1226, 318] on div at bounding box center [808, 445] width 1491 height 774
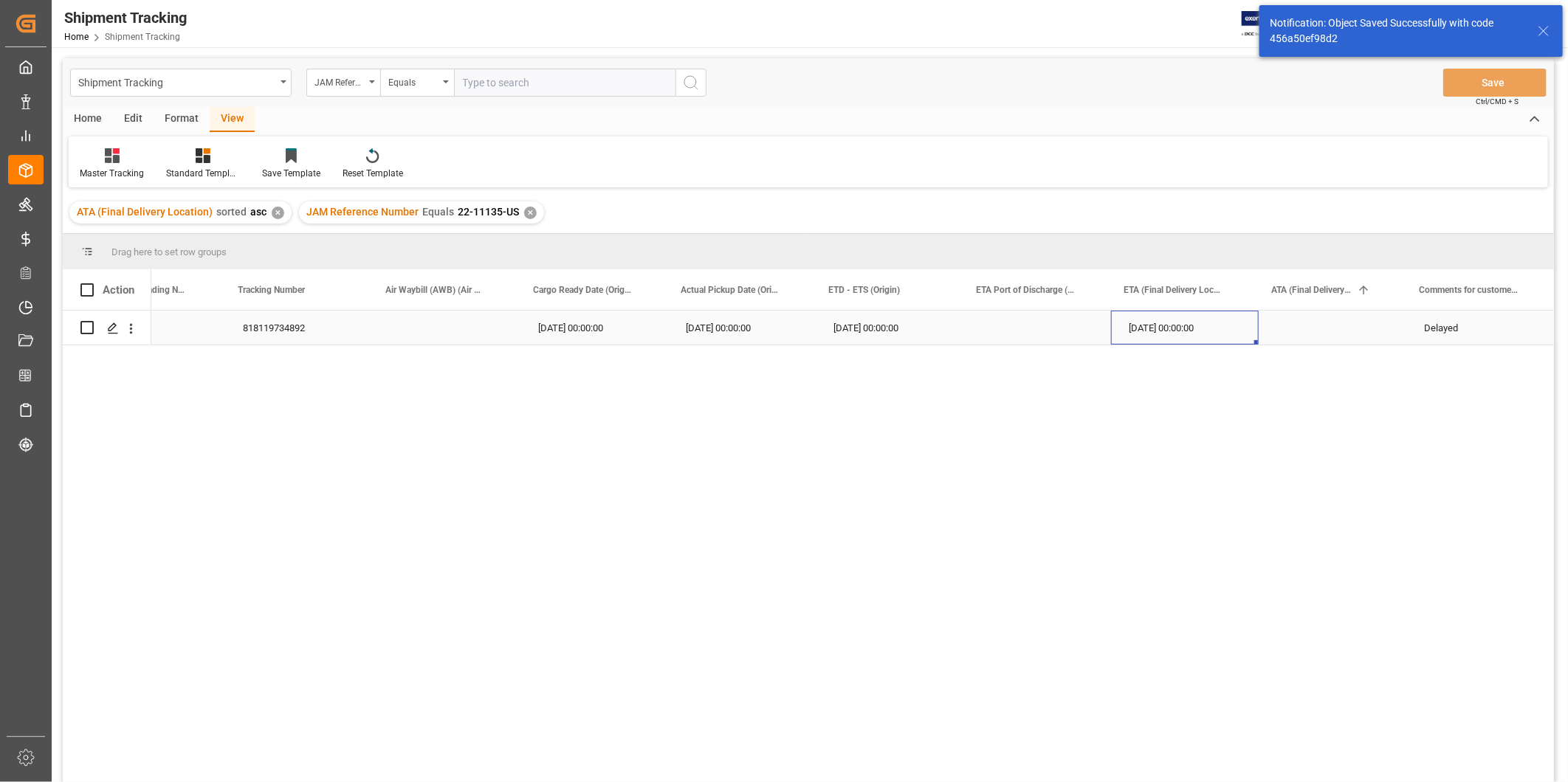
click at [1183, 343] on div "[DATE] 00:00:00" at bounding box center [1184, 328] width 147 height 34
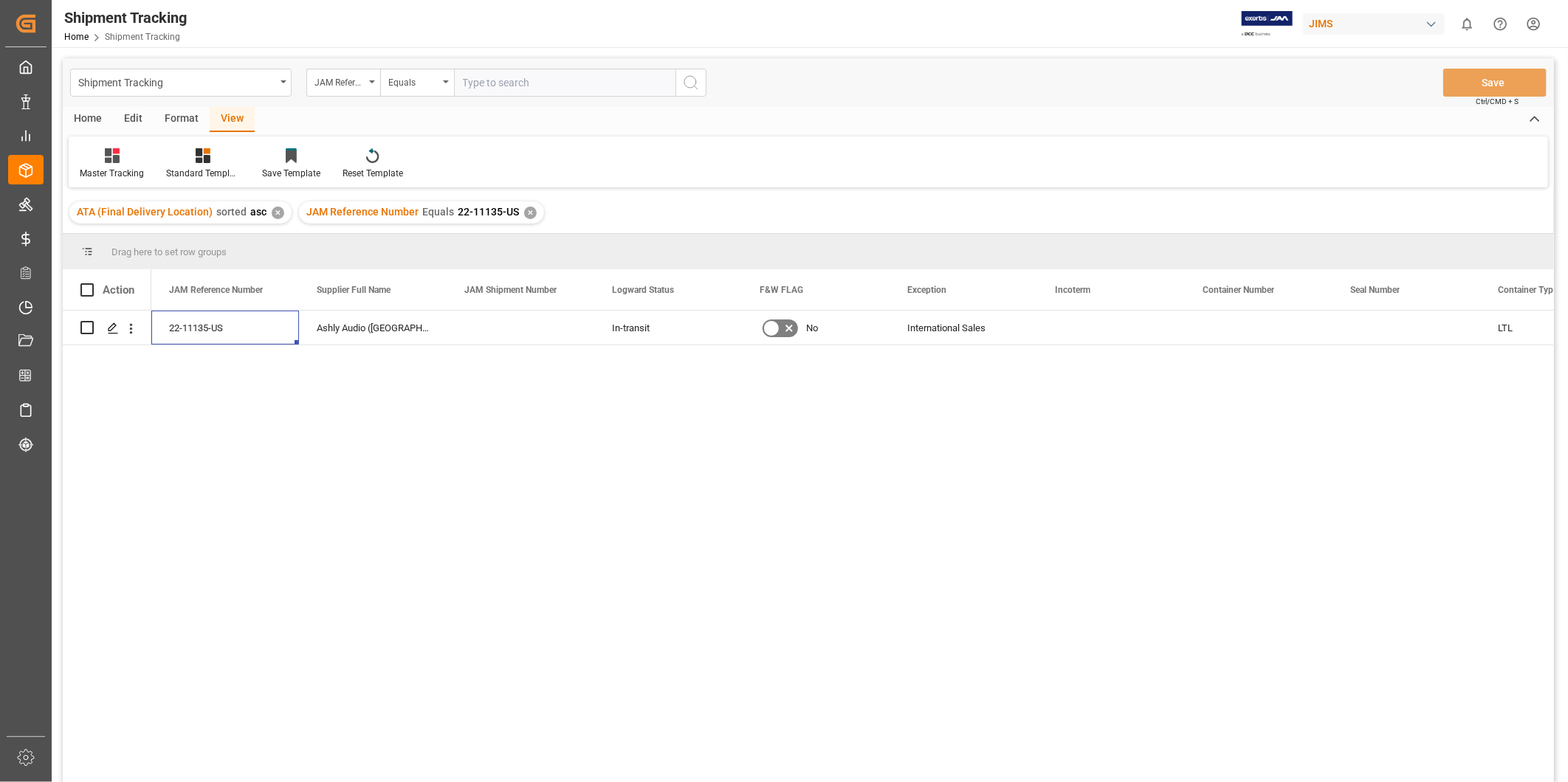
click at [522, 220] on div "JAM Reference Number Equals 22-11135-US ✕" at bounding box center [421, 212] width 246 height 22
click at [524, 211] on div "✕" at bounding box center [530, 213] width 13 height 12
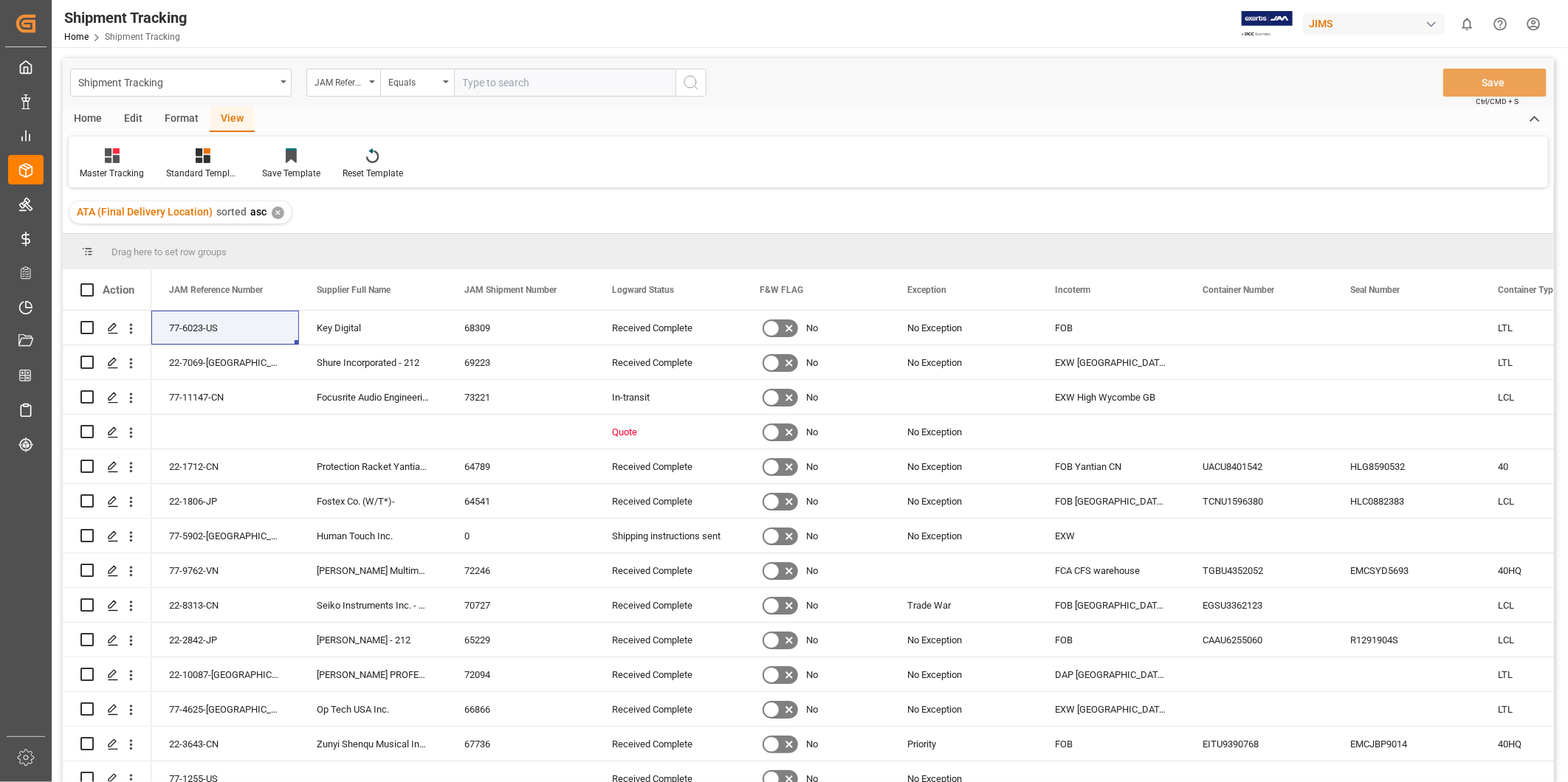
click at [491, 85] on input "text" at bounding box center [565, 82] width 221 height 28
paste input "22-10704-[GEOGRAPHIC_DATA]"
type input "22-10704-[GEOGRAPHIC_DATA]"
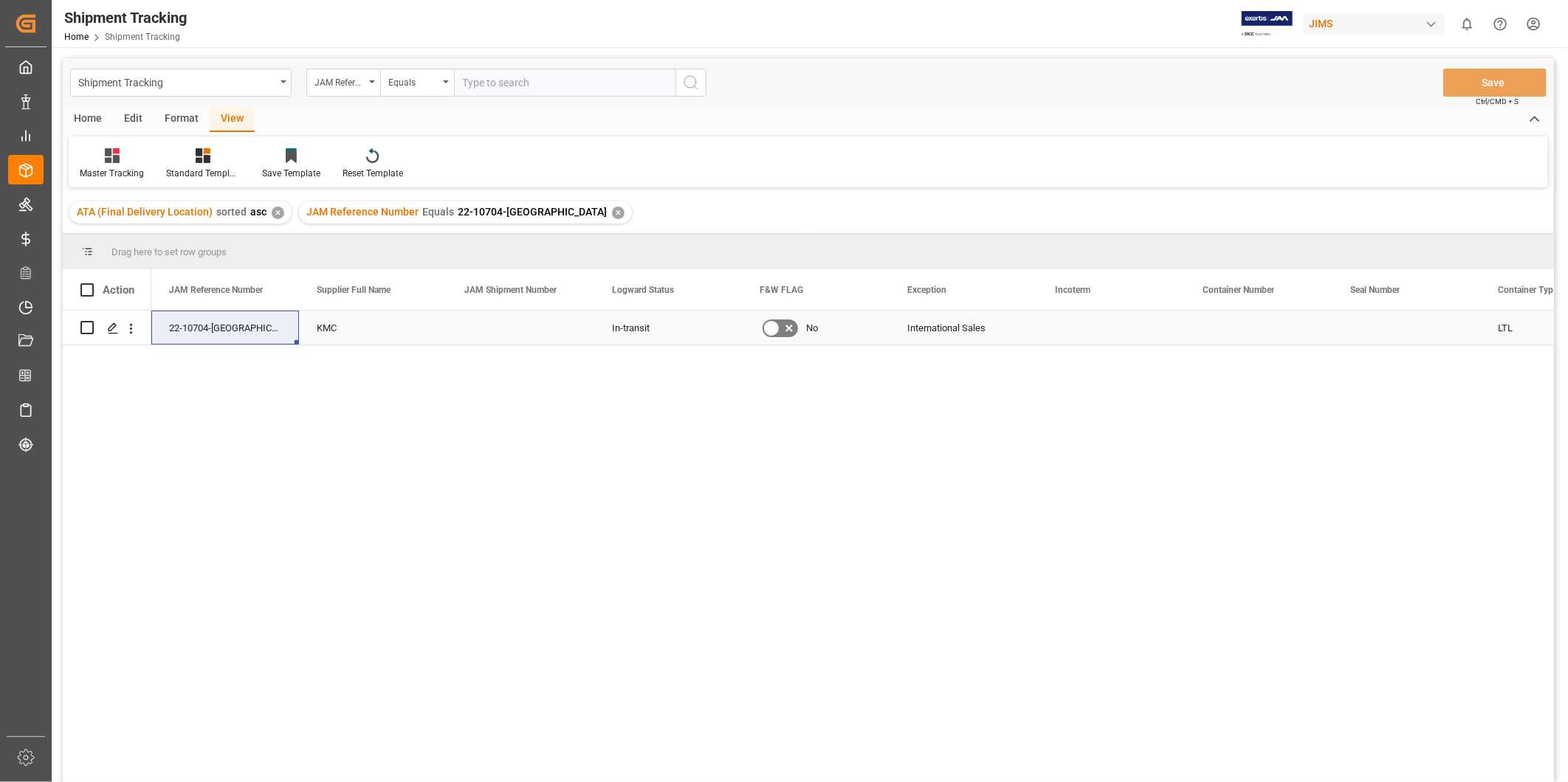
click at [1035, 319] on div "International Sales" at bounding box center [963, 328] width 147 height 34
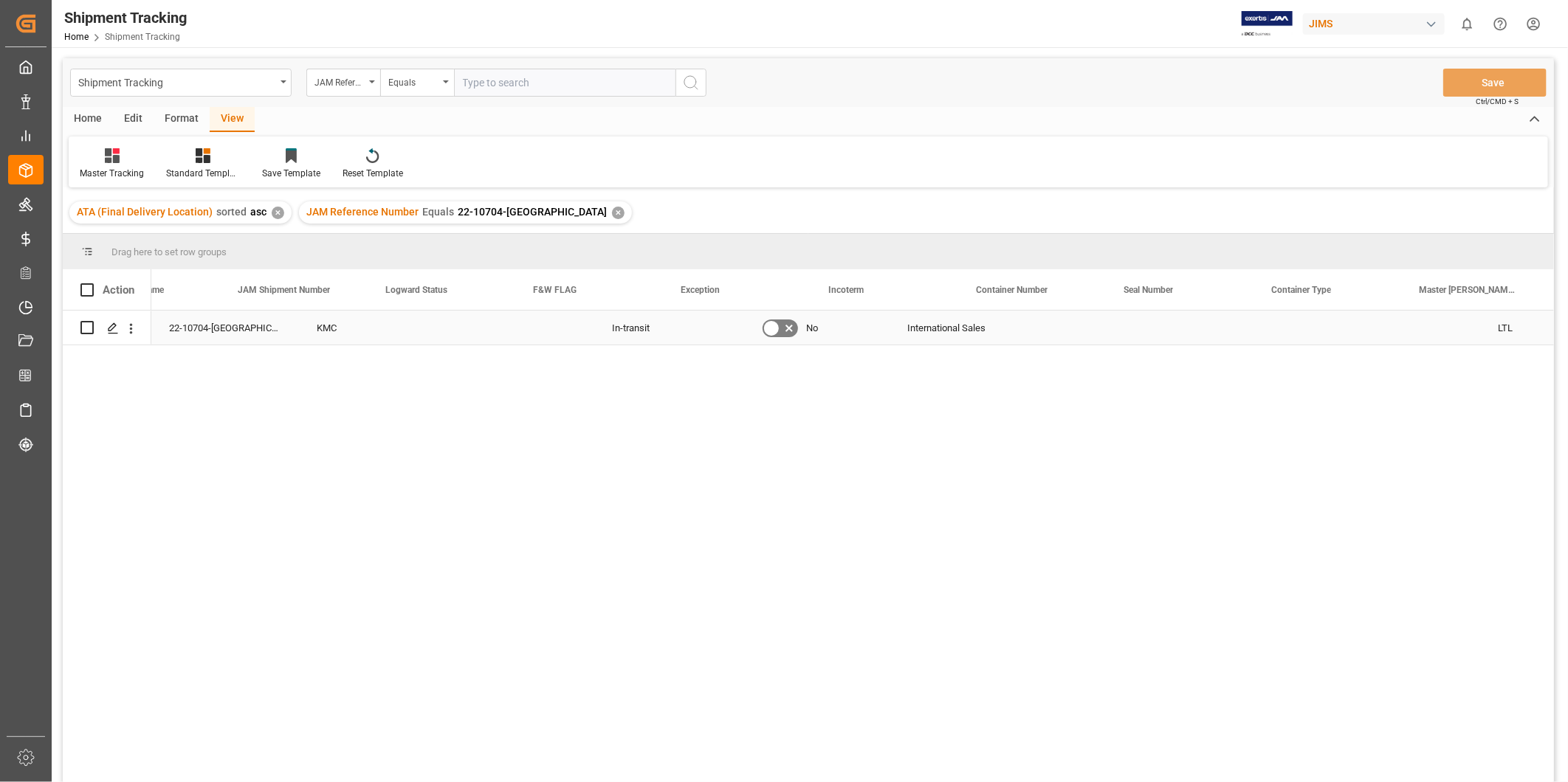
scroll to position [0, 817]
click at [1392, 323] on div "Press SPACE to select this row." at bounding box center [1328, 328] width 147 height 34
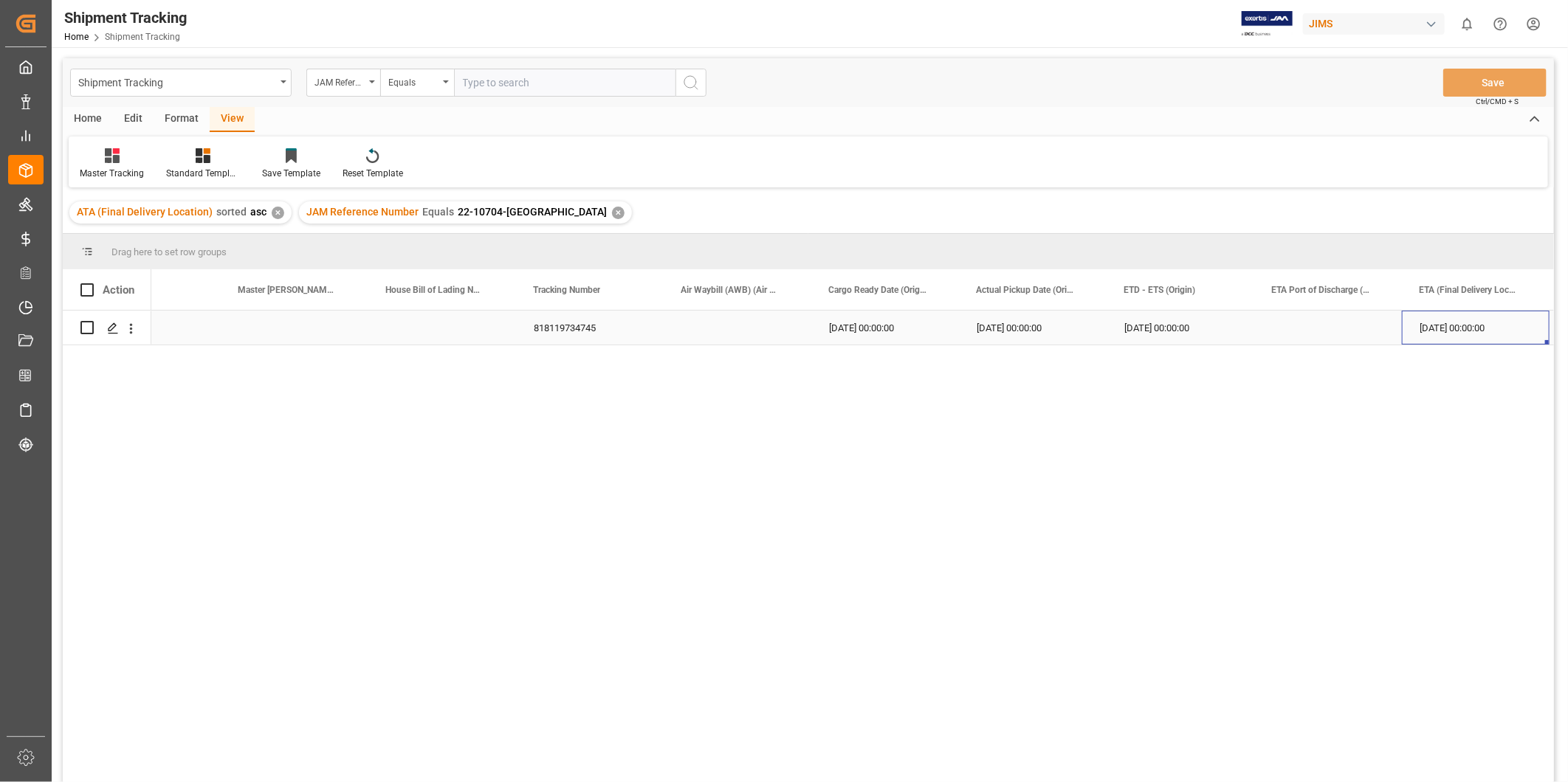
scroll to position [0, 1555]
click at [1392, 323] on div "[DATE] 00:00:00" at bounding box center [1328, 328] width 147 height 34
click at [1381, 329] on div "[DATE] 00:00:00" at bounding box center [1328, 328] width 147 height 34
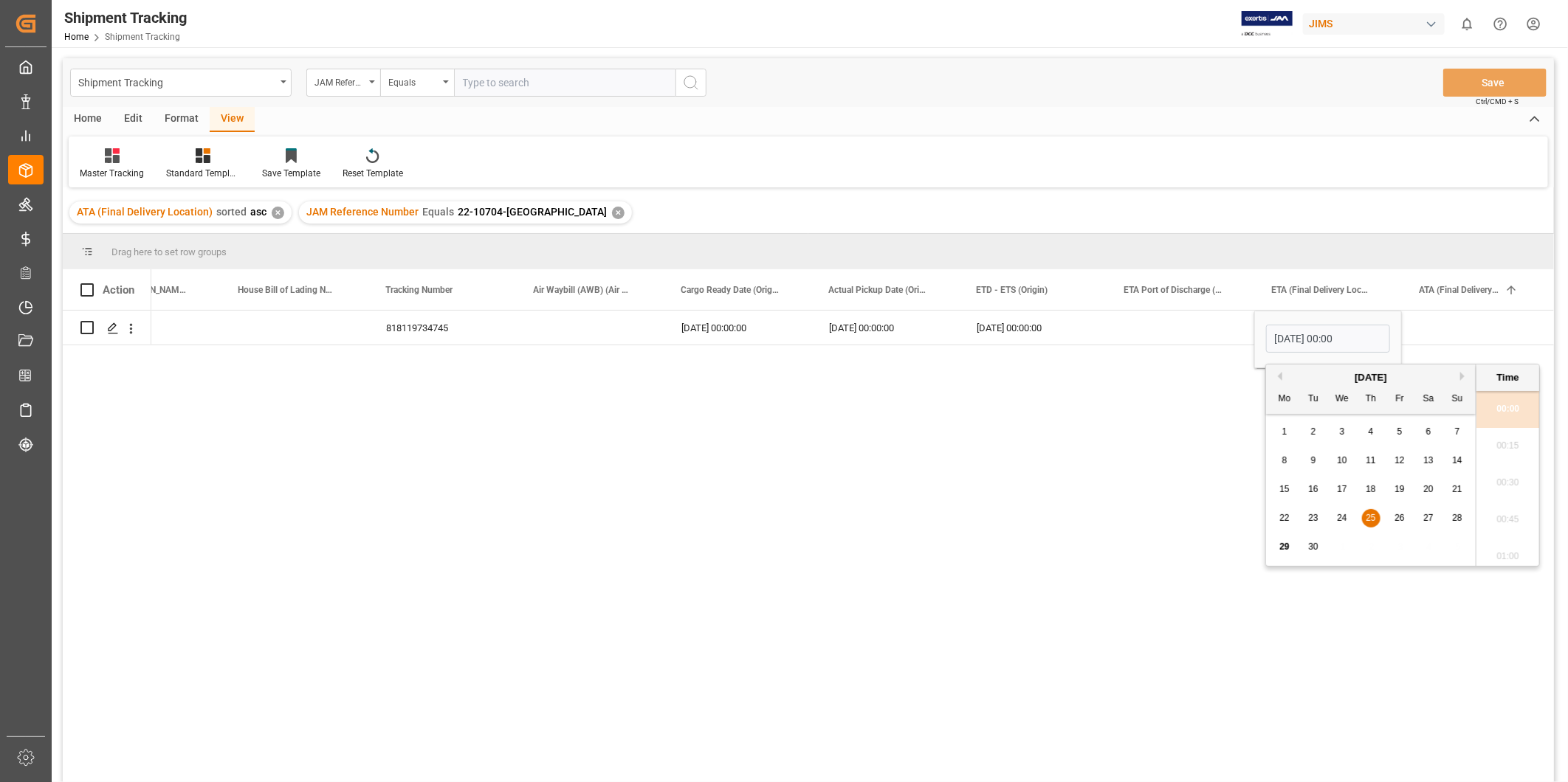
click at [1285, 469] on div "8" at bounding box center [1285, 462] width 19 height 18
type input "[DATE] 00:00"
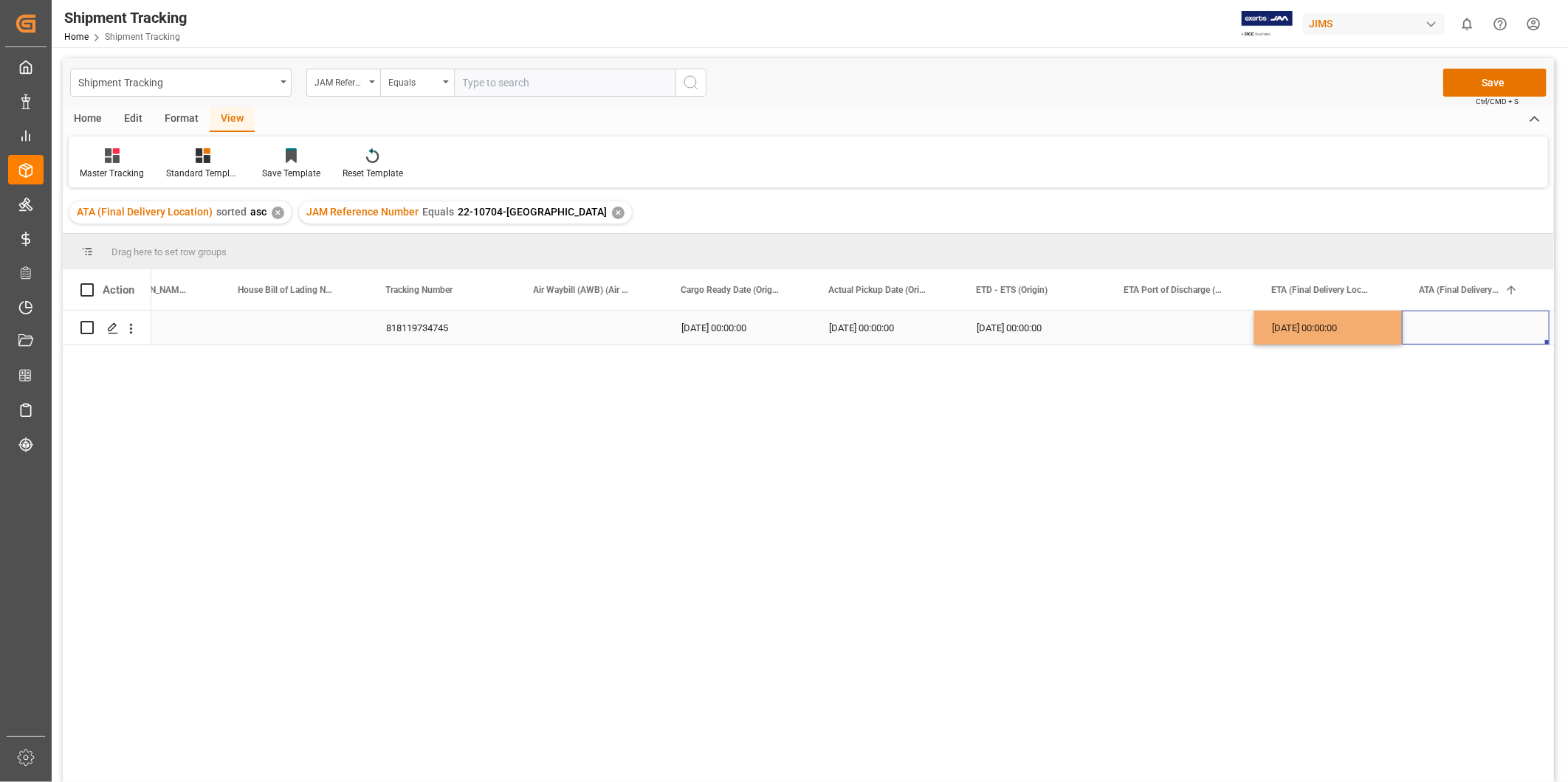
click at [1414, 339] on div "Press SPACE to select this row." at bounding box center [1475, 328] width 147 height 34
click at [1347, 341] on div "[DATE] 00:00:00" at bounding box center [1328, 328] width 147 height 34
click at [1443, 312] on div "Press SPACE to select this row." at bounding box center [1475, 328] width 147 height 34
click at [1502, 78] on button "Save" at bounding box center [1496, 82] width 104 height 28
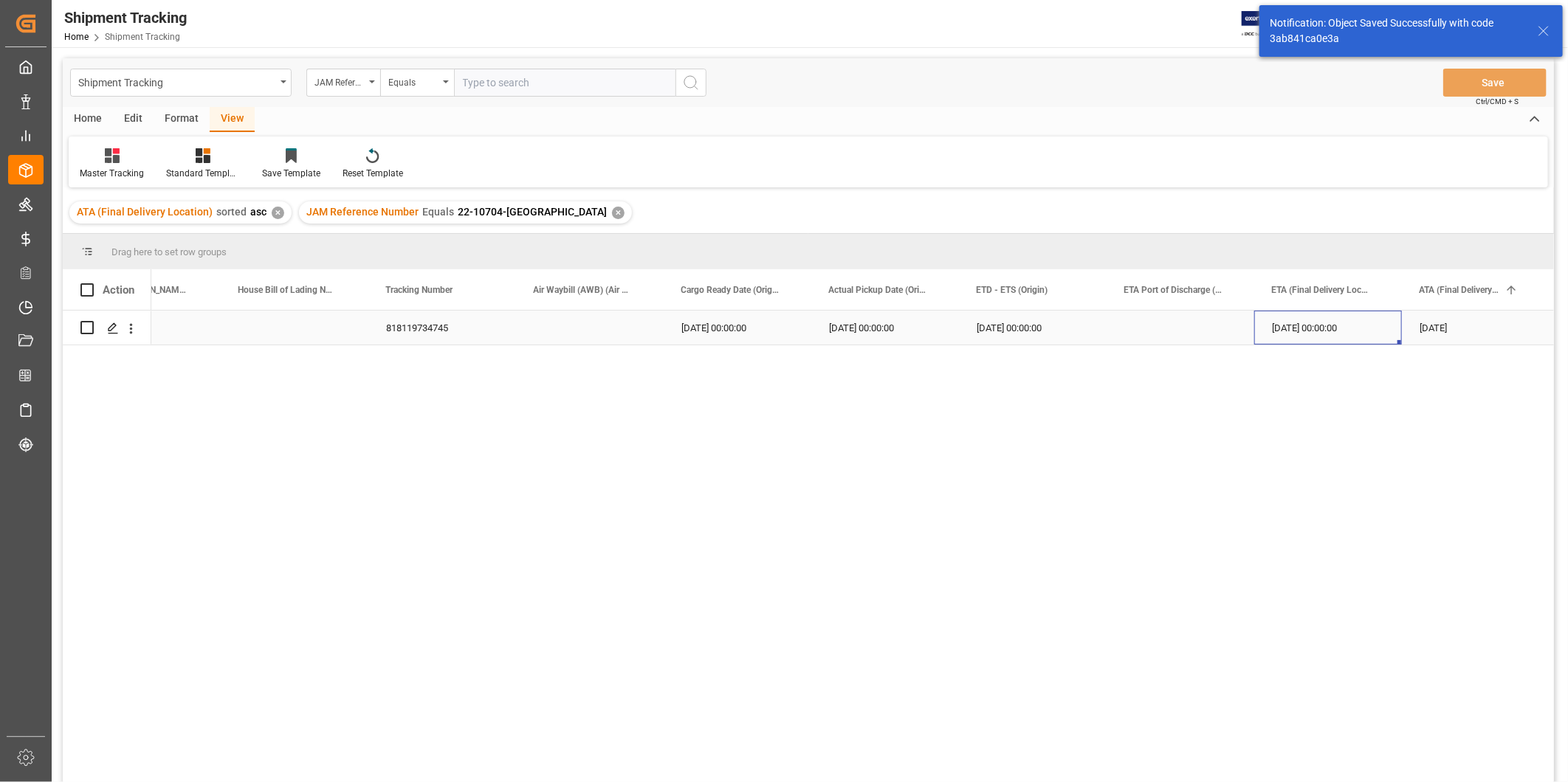
click at [1386, 327] on div "[DATE] 00:00:00" at bounding box center [1328, 328] width 147 height 34
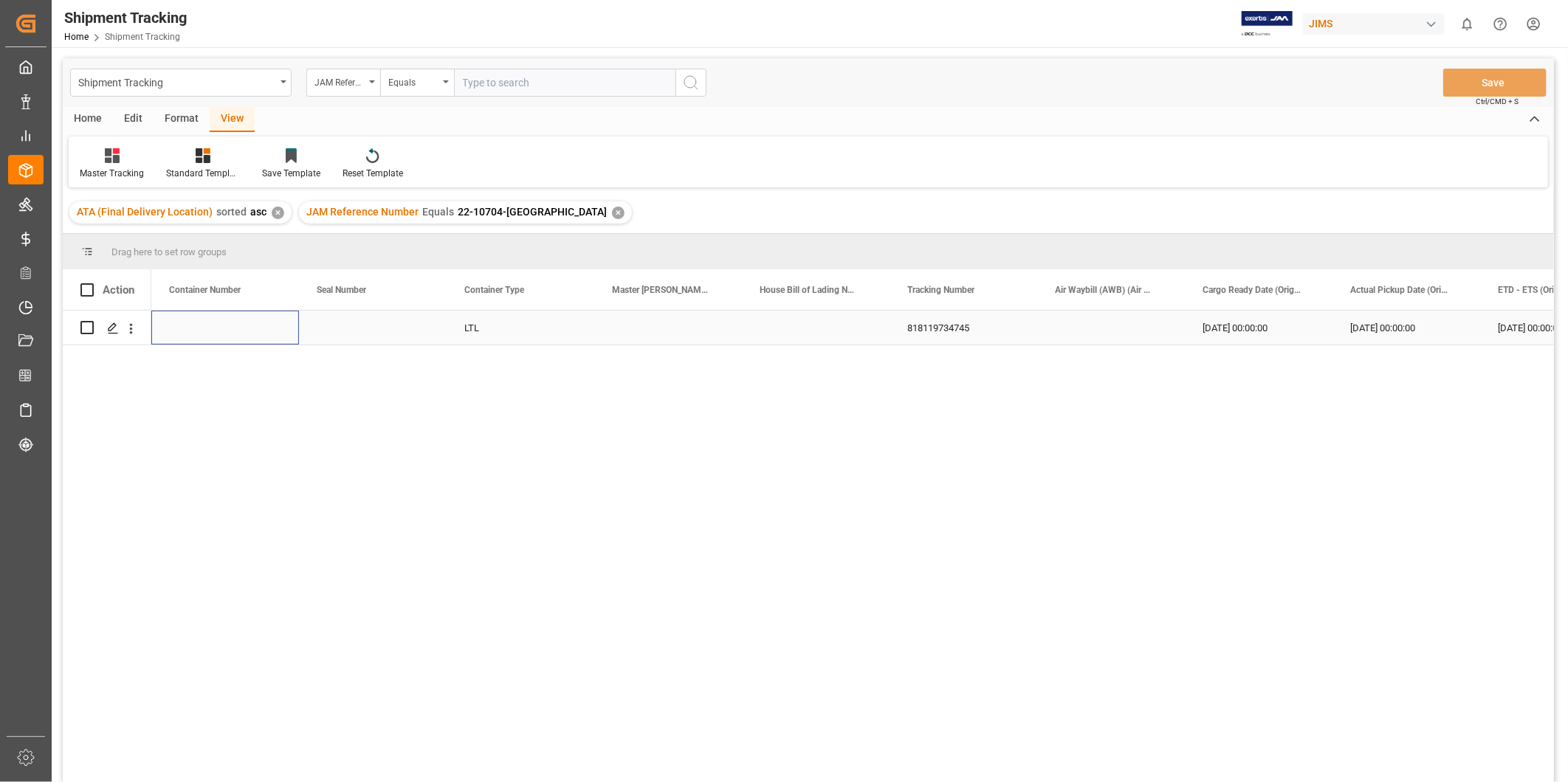
scroll to position [0, 443]
